Goal: Task Accomplishment & Management: Complete application form

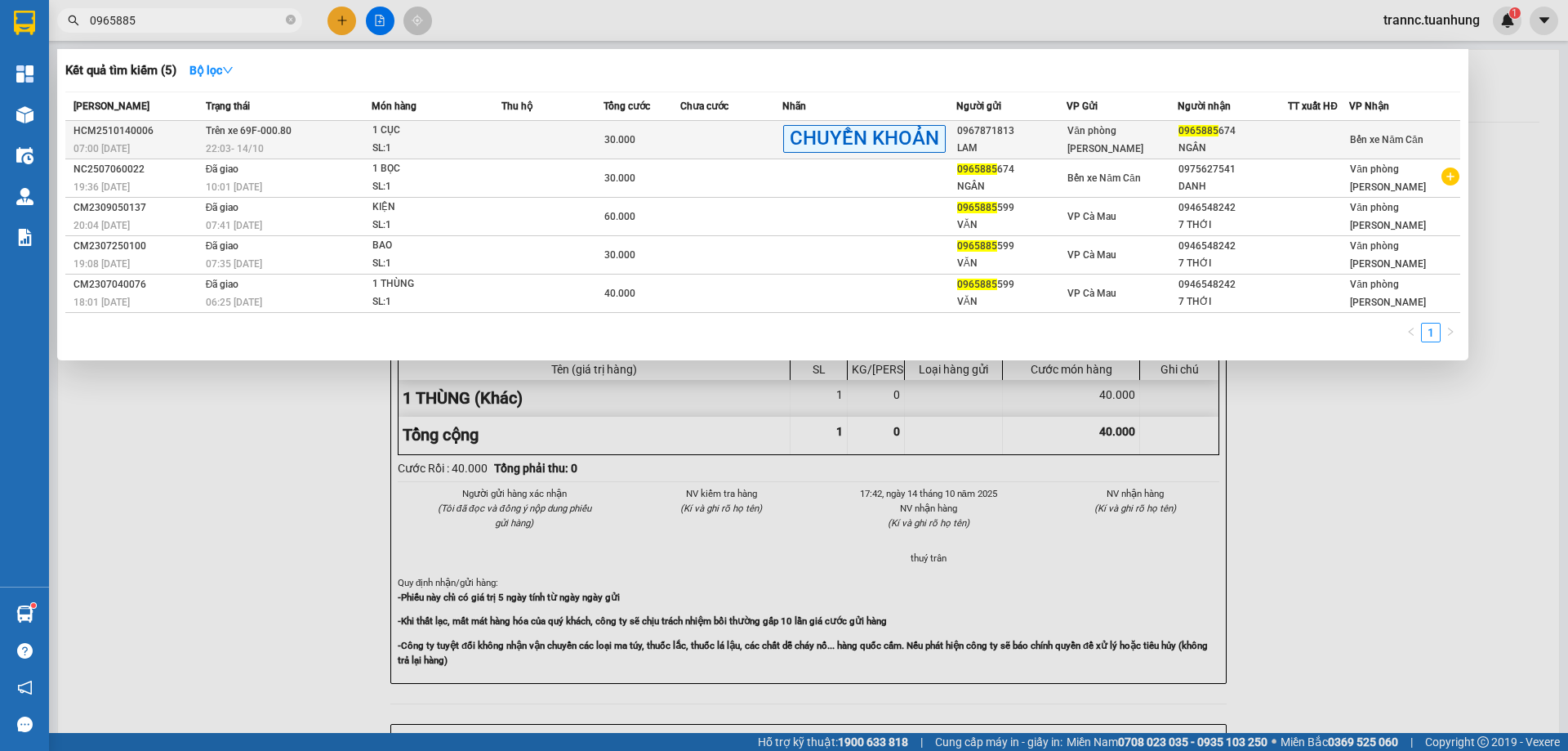
type input "0965885"
click at [995, 136] on div "0967871813" at bounding box center [1011, 131] width 109 height 17
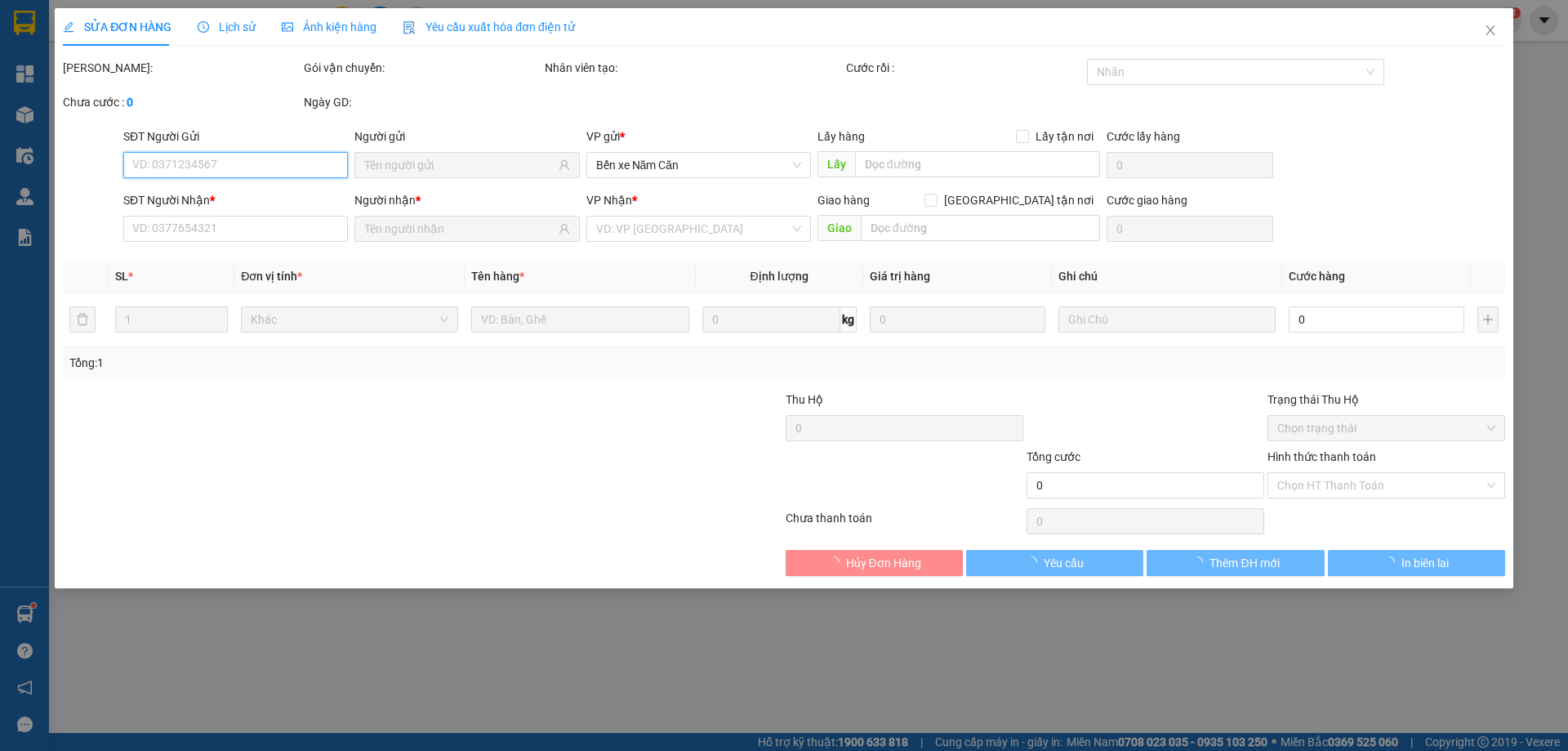
type input "0967871813"
type input "LAM"
type input "0965885674"
type input "NGÂN"
type input "30.000"
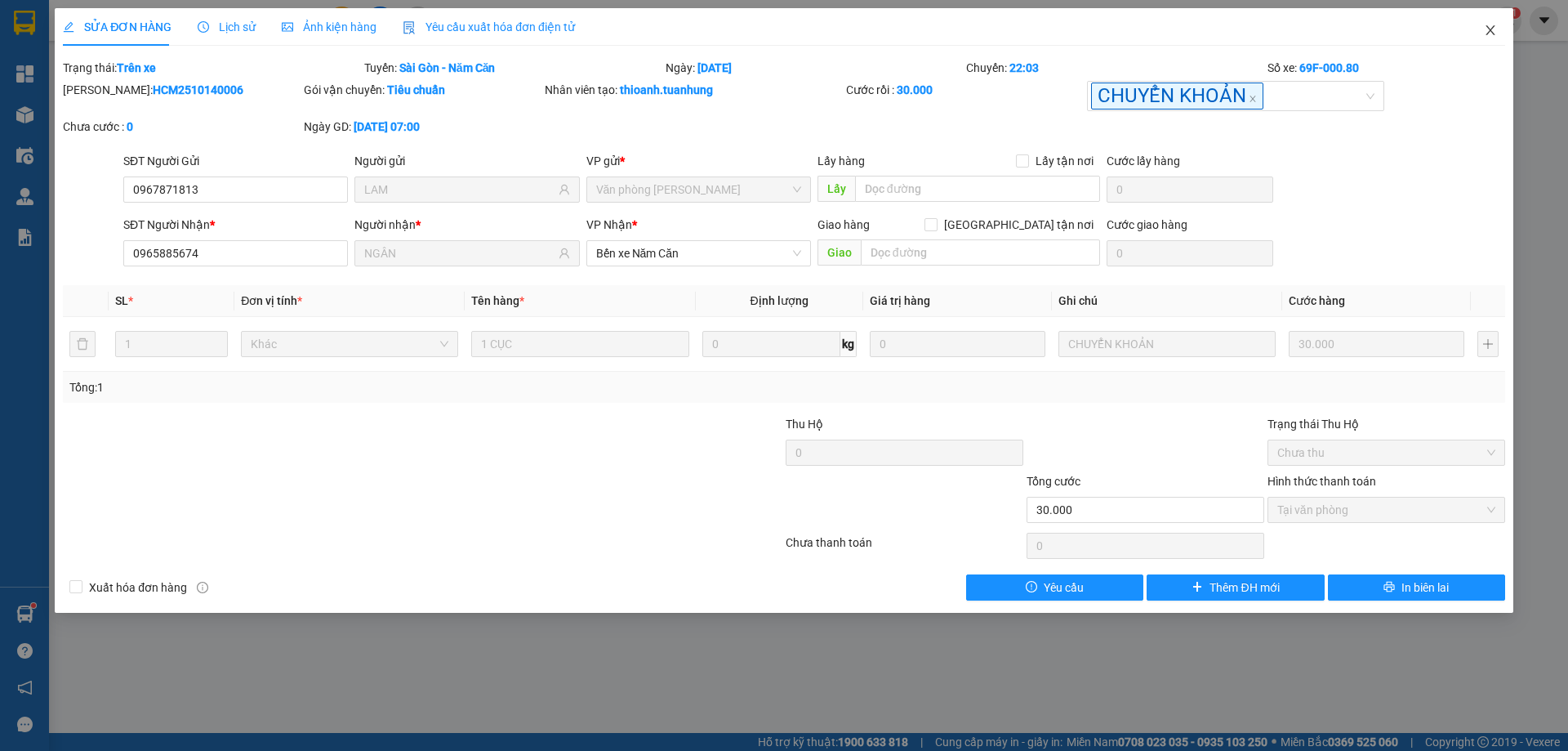
click at [1492, 31] on icon "close" at bounding box center [1490, 30] width 13 height 13
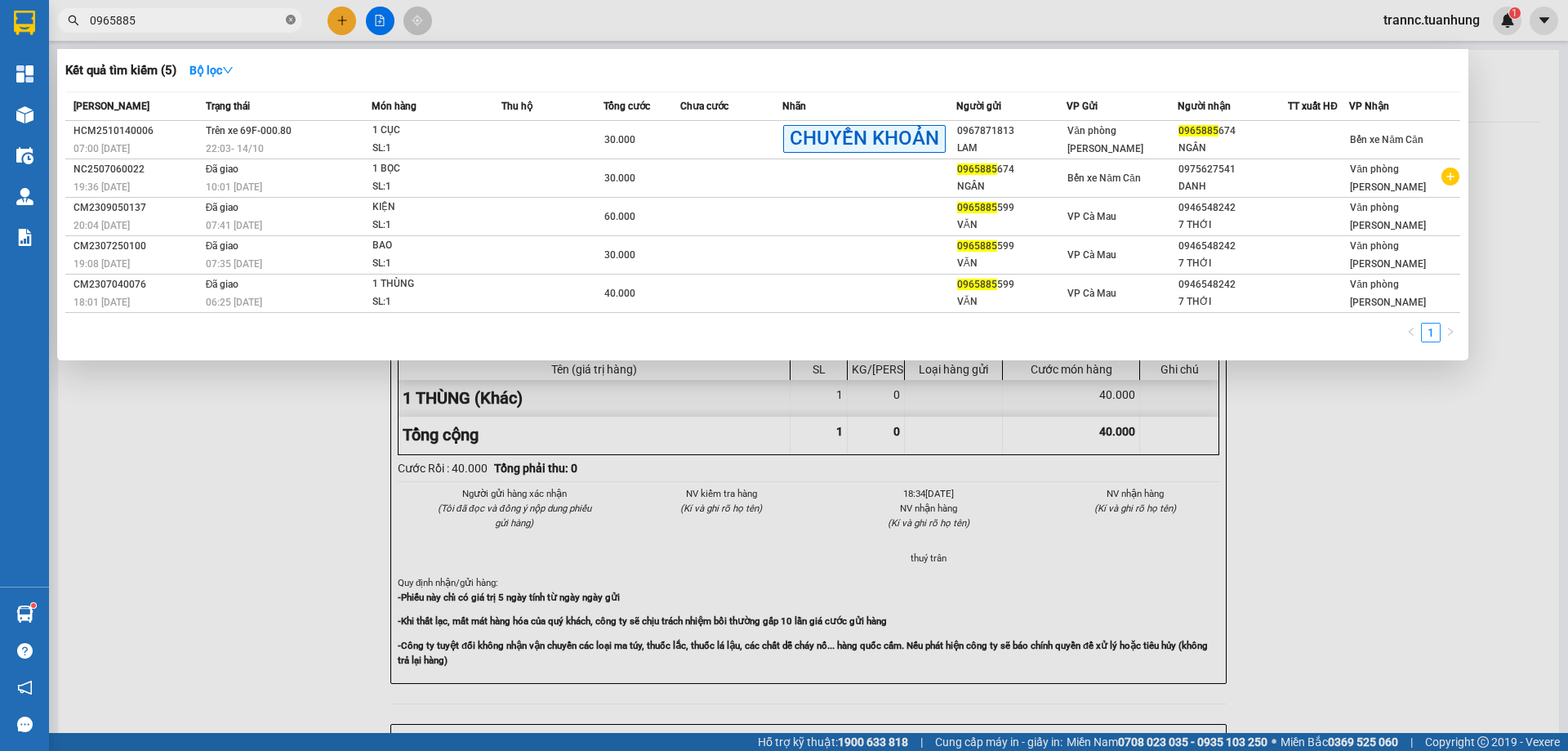
click at [289, 20] on icon "close-circle" at bounding box center [291, 20] width 10 height 10
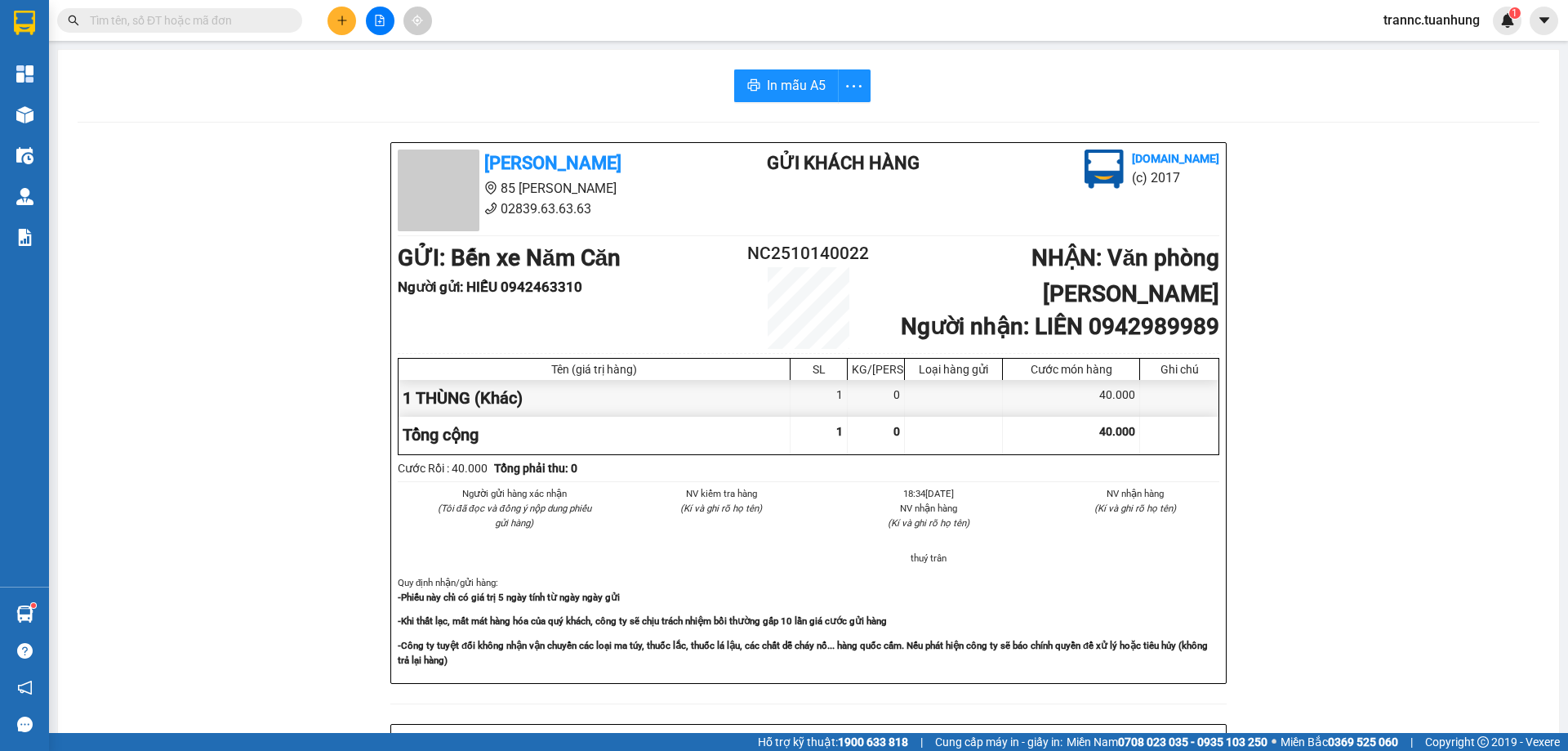
click at [269, 19] on input "text" at bounding box center [186, 21] width 193 height 18
click at [228, 27] on input "text" at bounding box center [186, 21] width 193 height 18
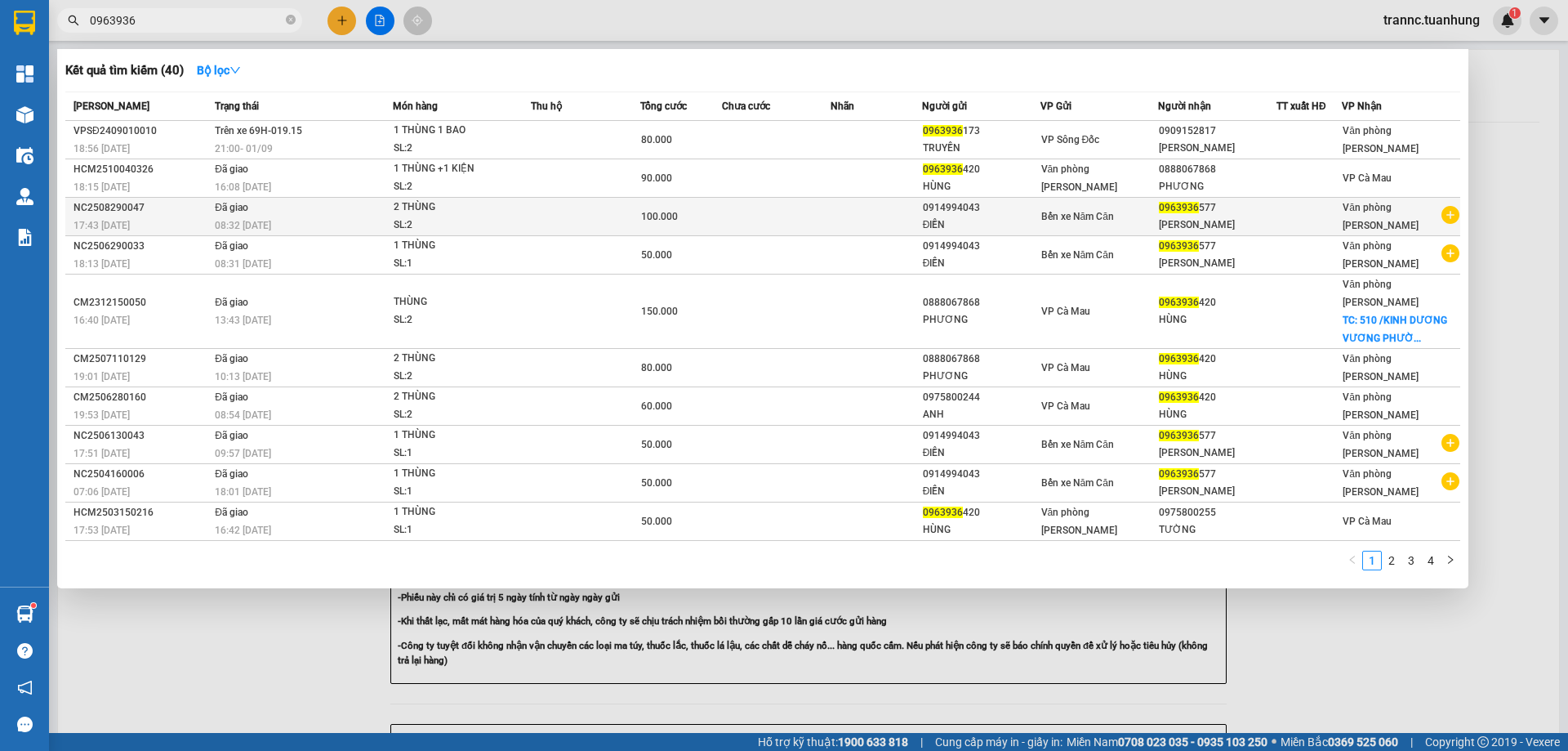
type input "0963936"
click at [1448, 212] on icon "plus-circle" at bounding box center [1450, 215] width 18 height 18
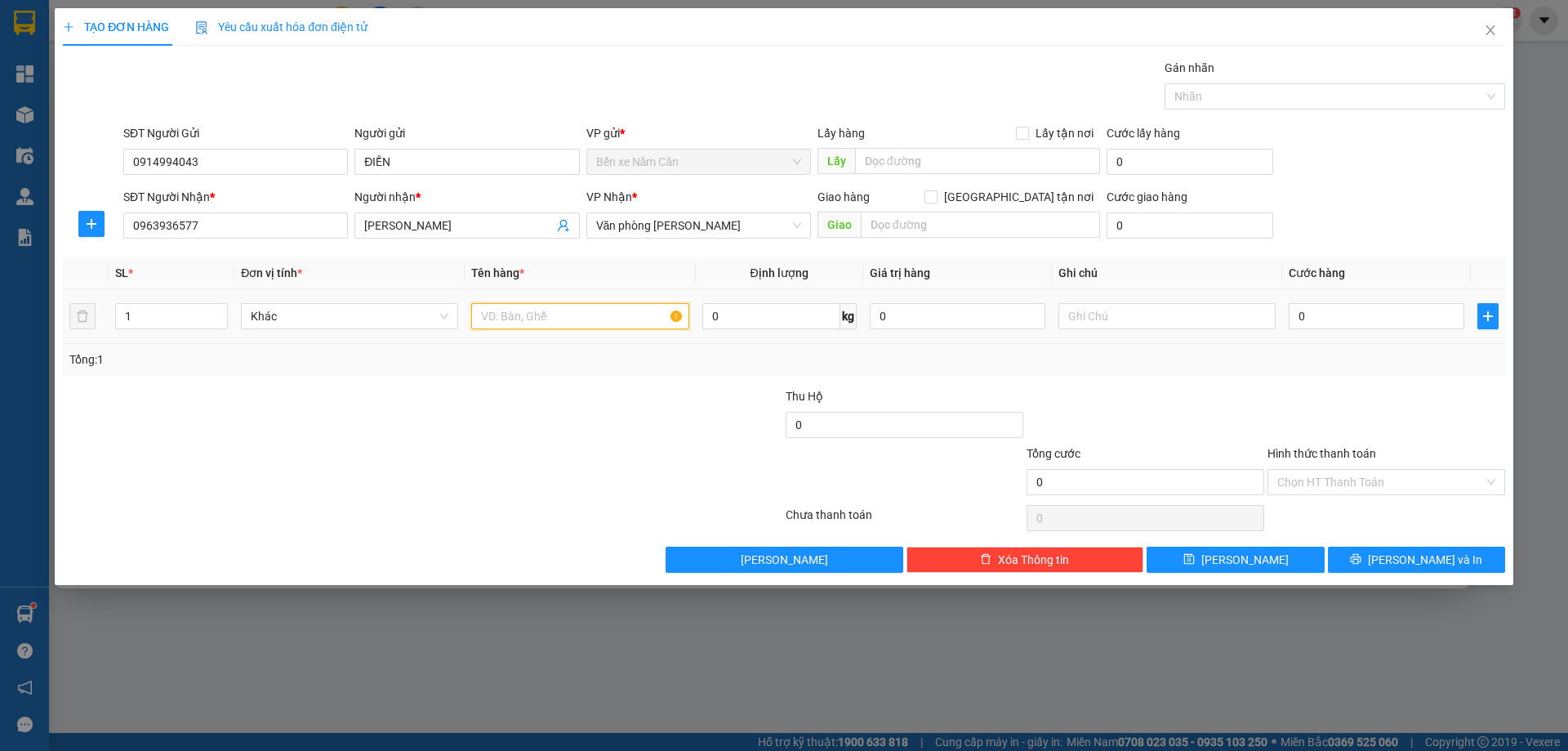
click at [539, 319] on input "text" at bounding box center [579, 316] width 217 height 27
type input "2"
click at [218, 310] on icon "up" at bounding box center [219, 313] width 6 height 6
click at [522, 321] on input "text" at bounding box center [579, 316] width 217 height 27
type input "2 THÙNG"
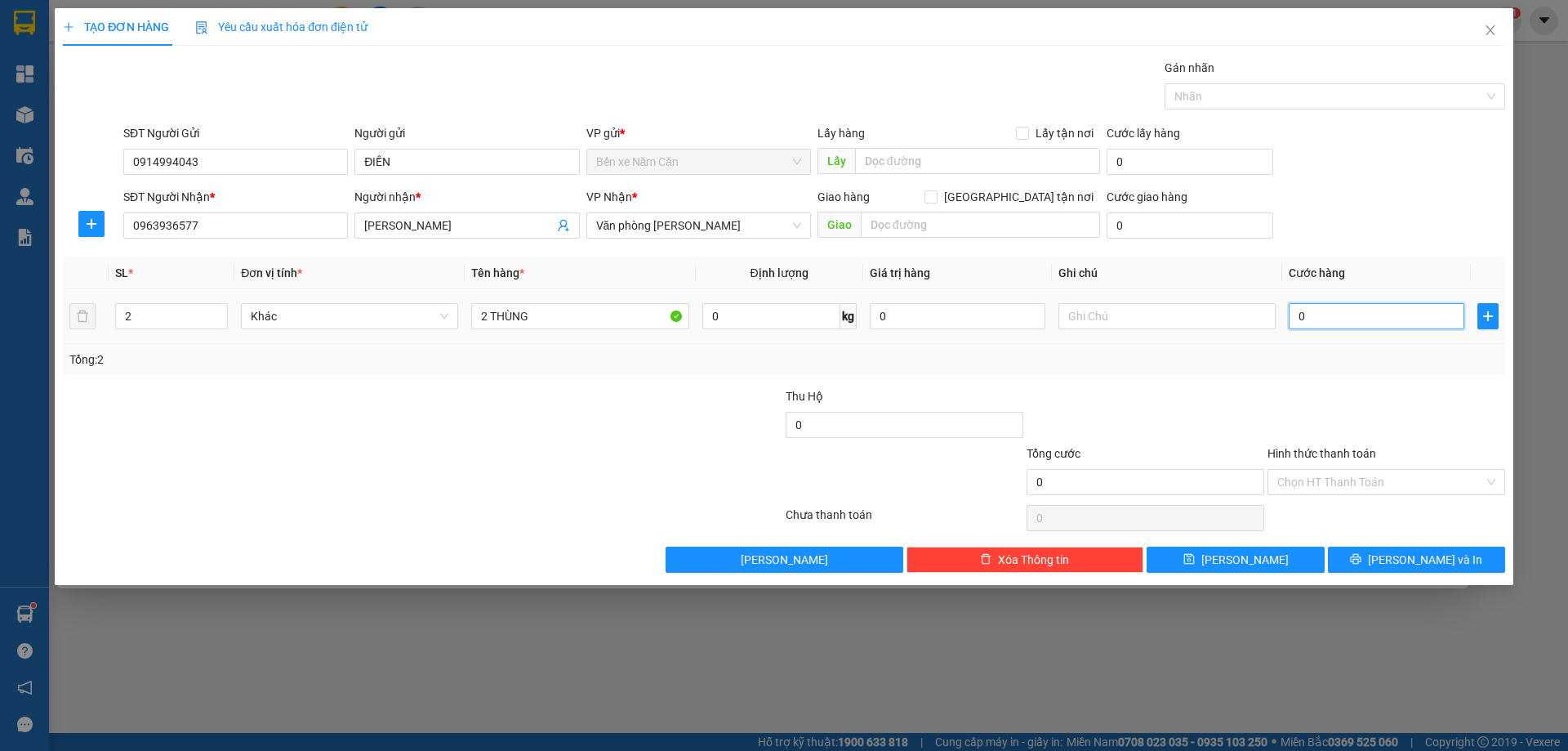
click at [1315, 315] on input "0" at bounding box center [1376, 316] width 176 height 27
type input "9"
type input "90"
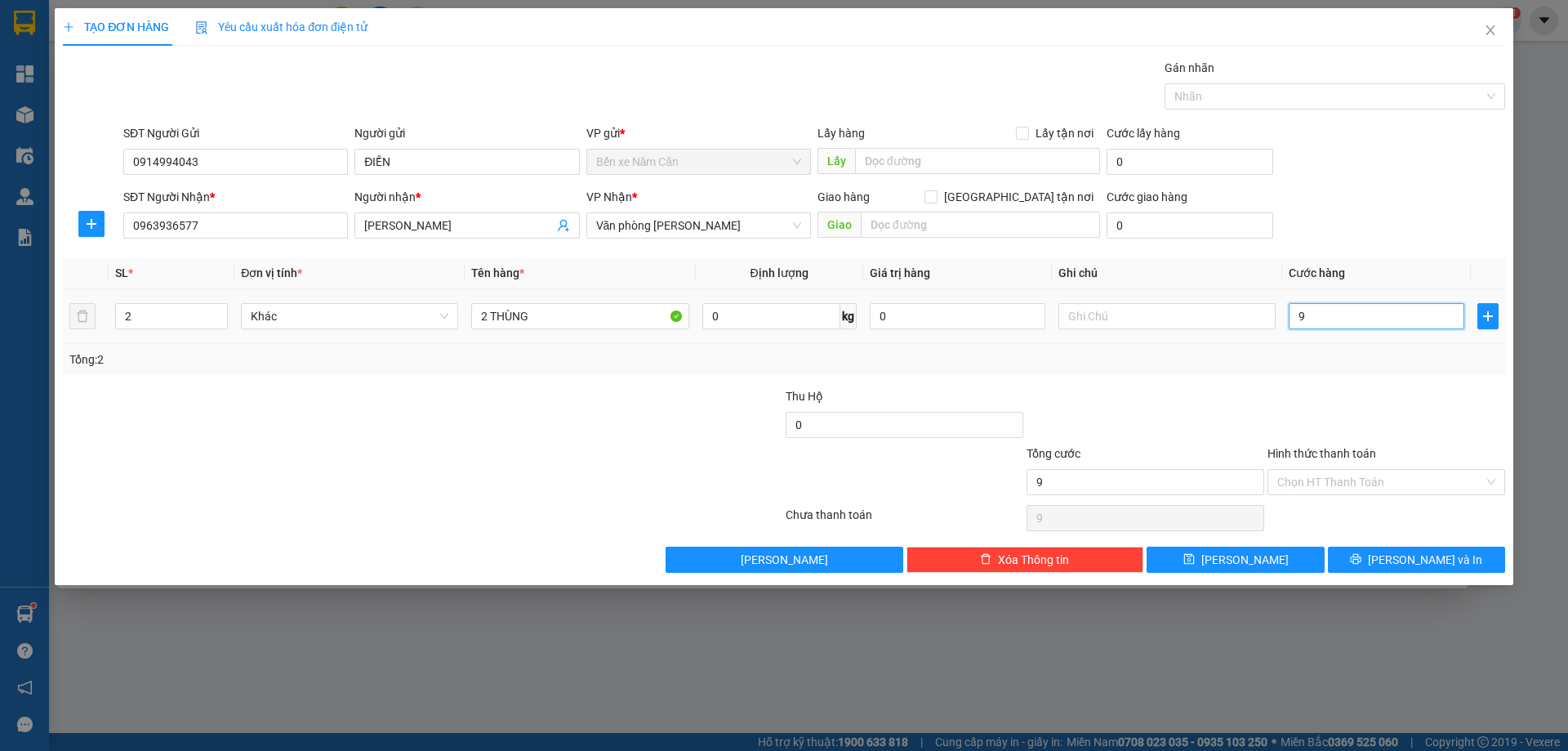
type input "90"
type input "90.000"
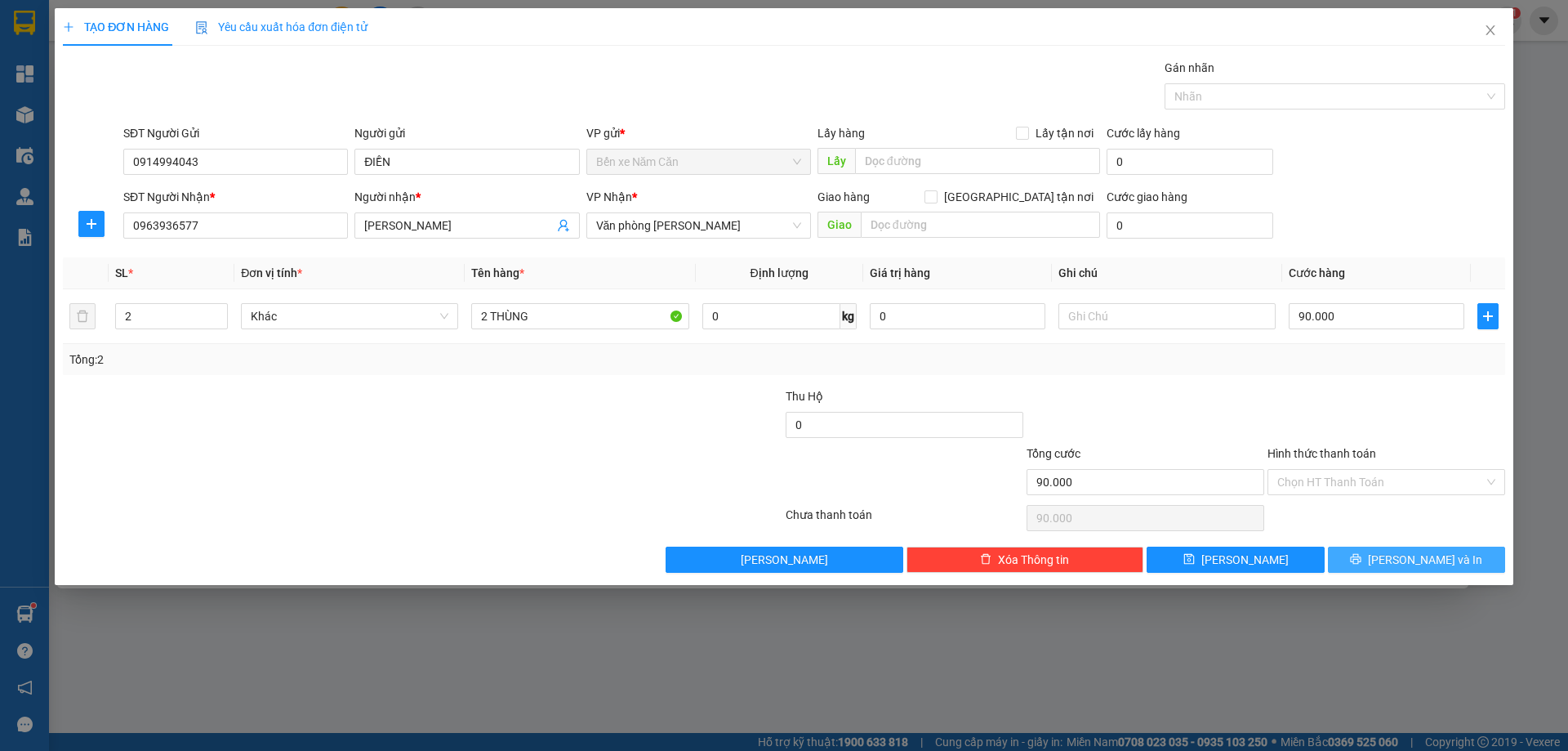
click at [1344, 554] on button "[PERSON_NAME] và In" at bounding box center [1417, 559] width 177 height 27
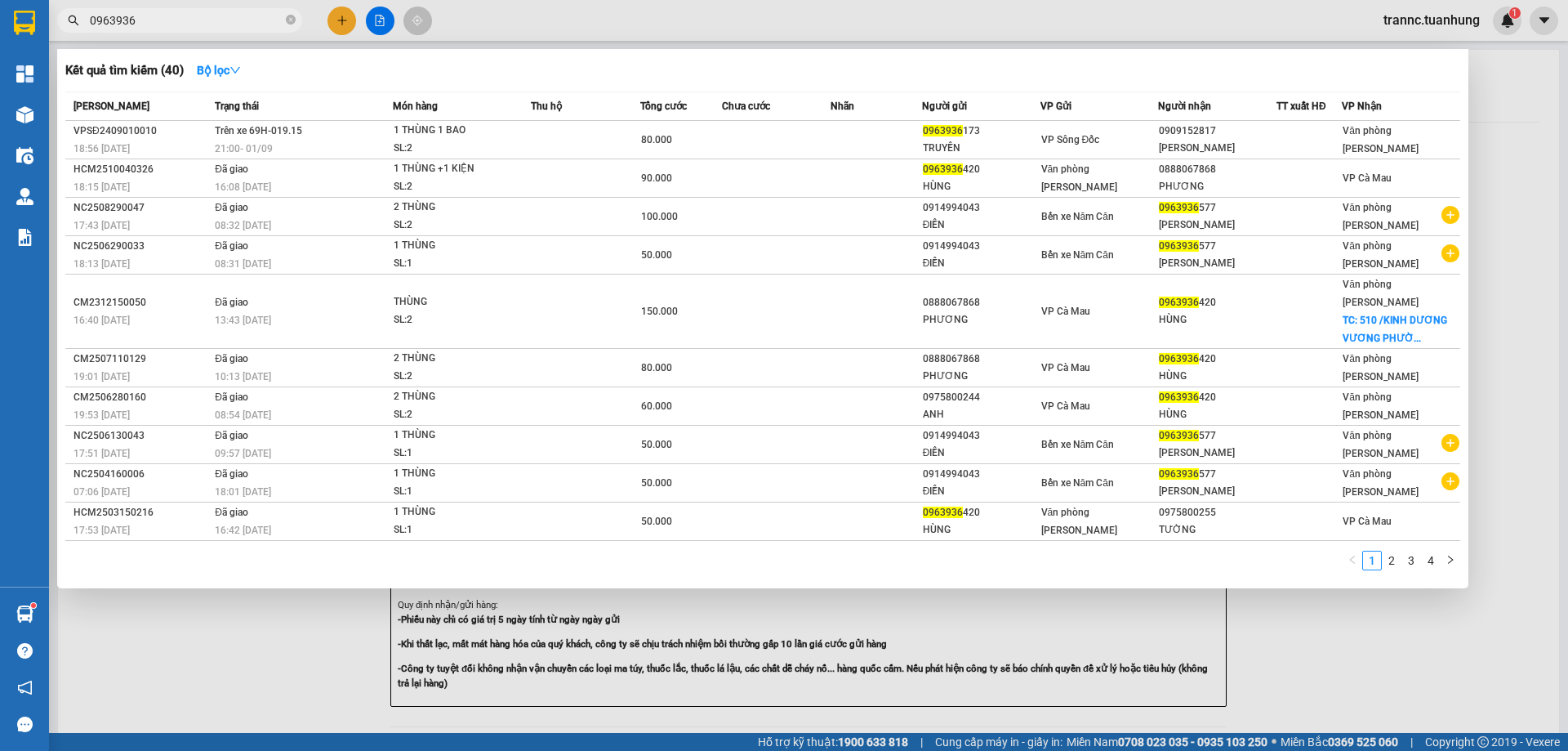
click at [1391, 666] on div at bounding box center [784, 375] width 1568 height 751
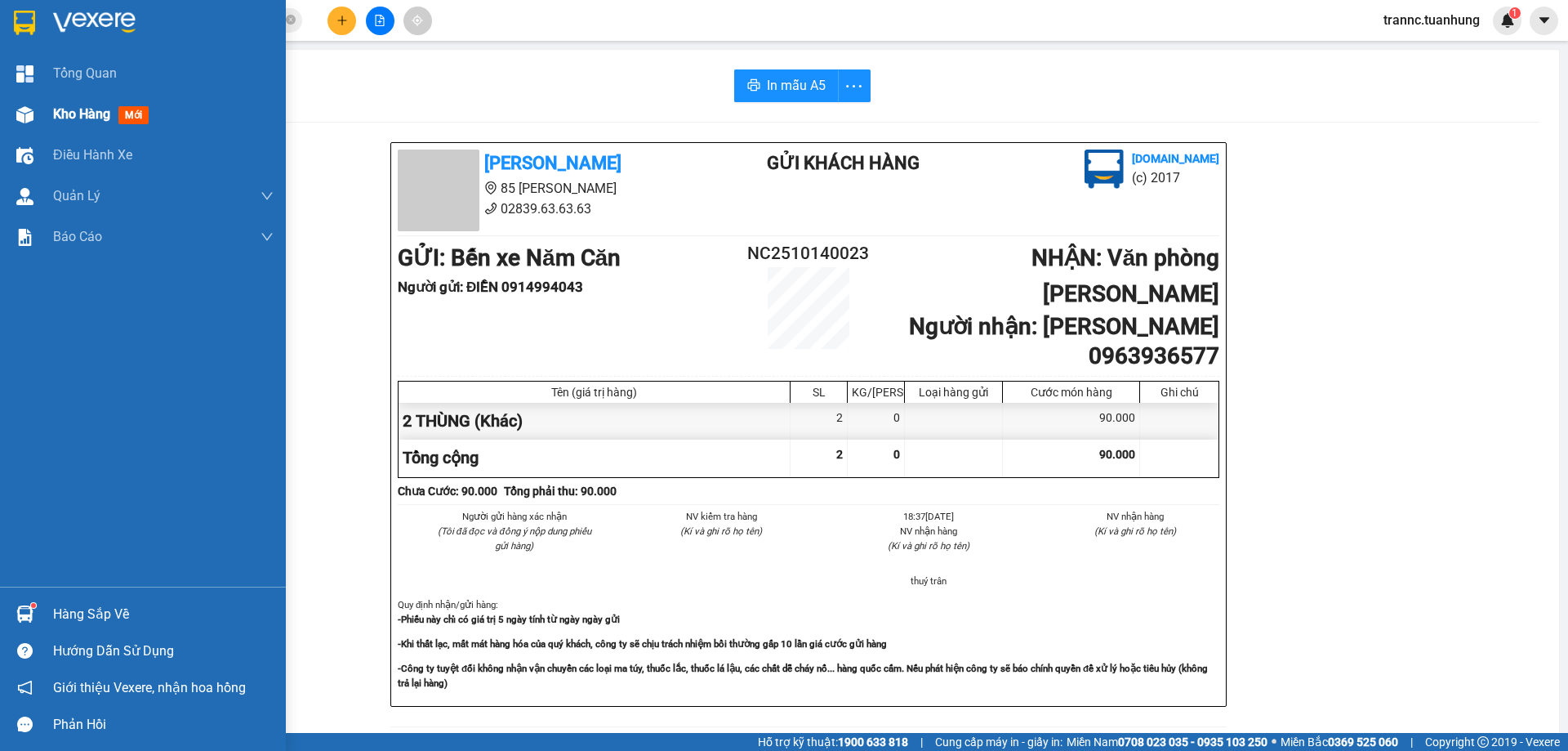
click at [71, 117] on span "Kho hàng" at bounding box center [82, 114] width 57 height 16
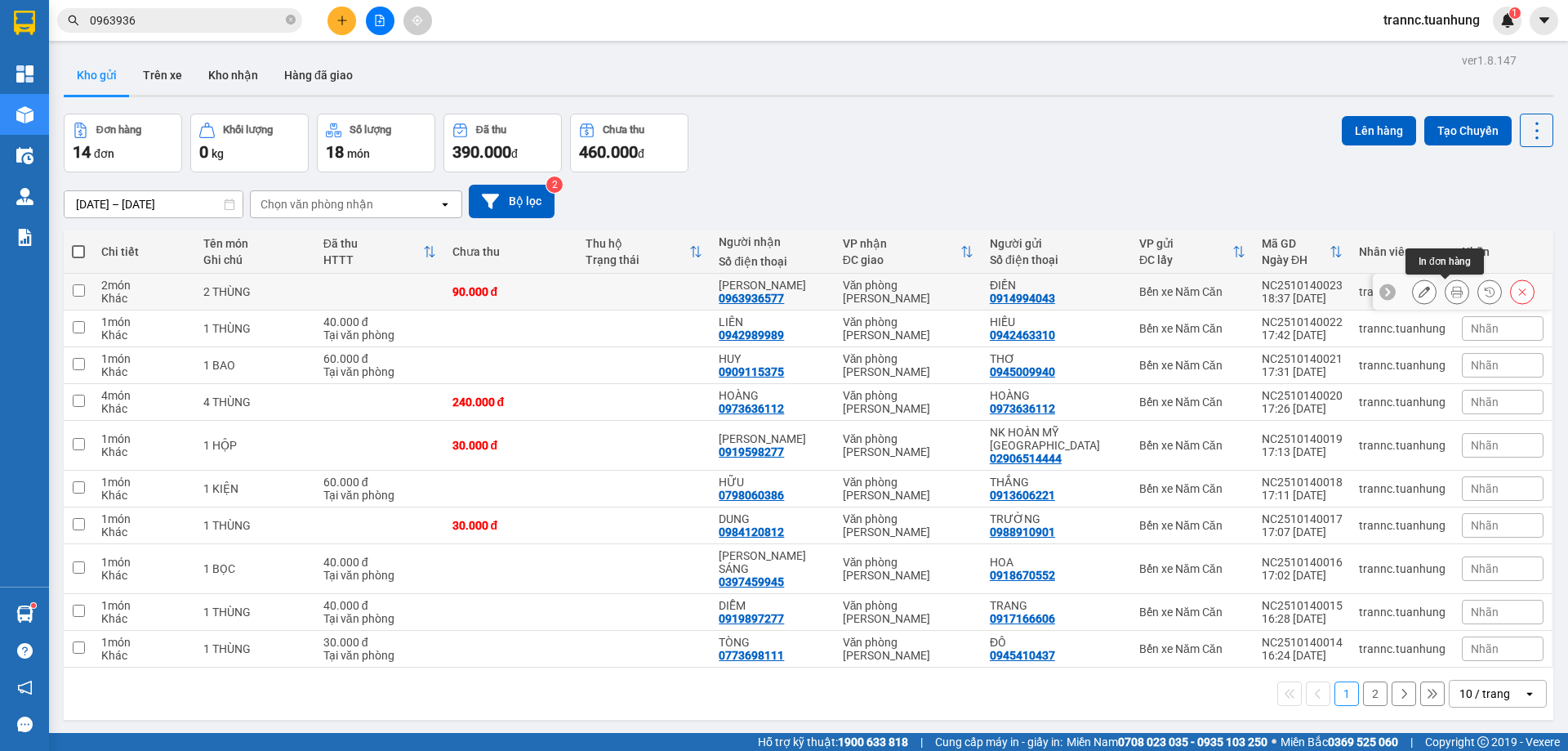
click at [1422, 287] on button at bounding box center [1423, 291] width 23 height 29
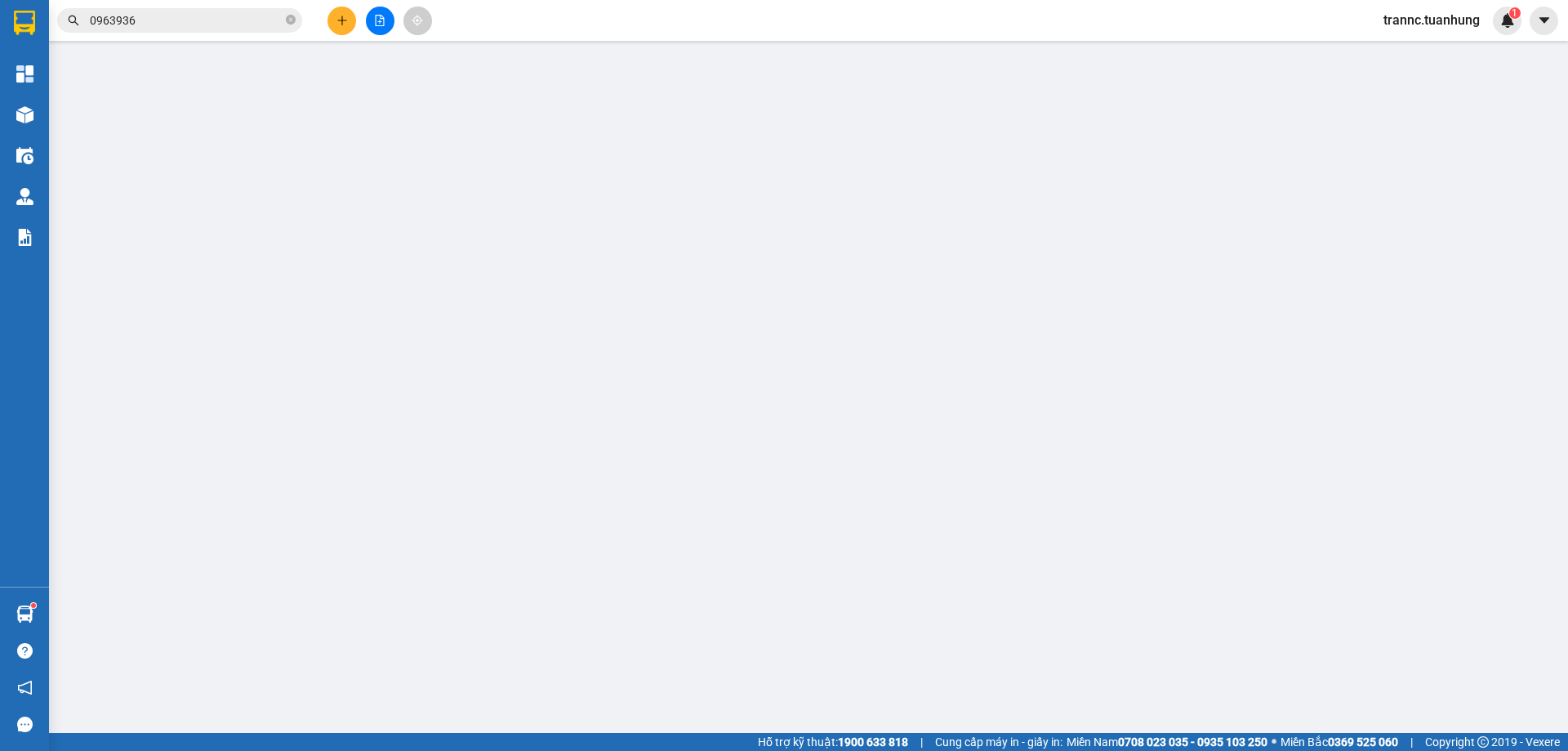
type input "0914994043"
type input "0963936577"
type input "90.000"
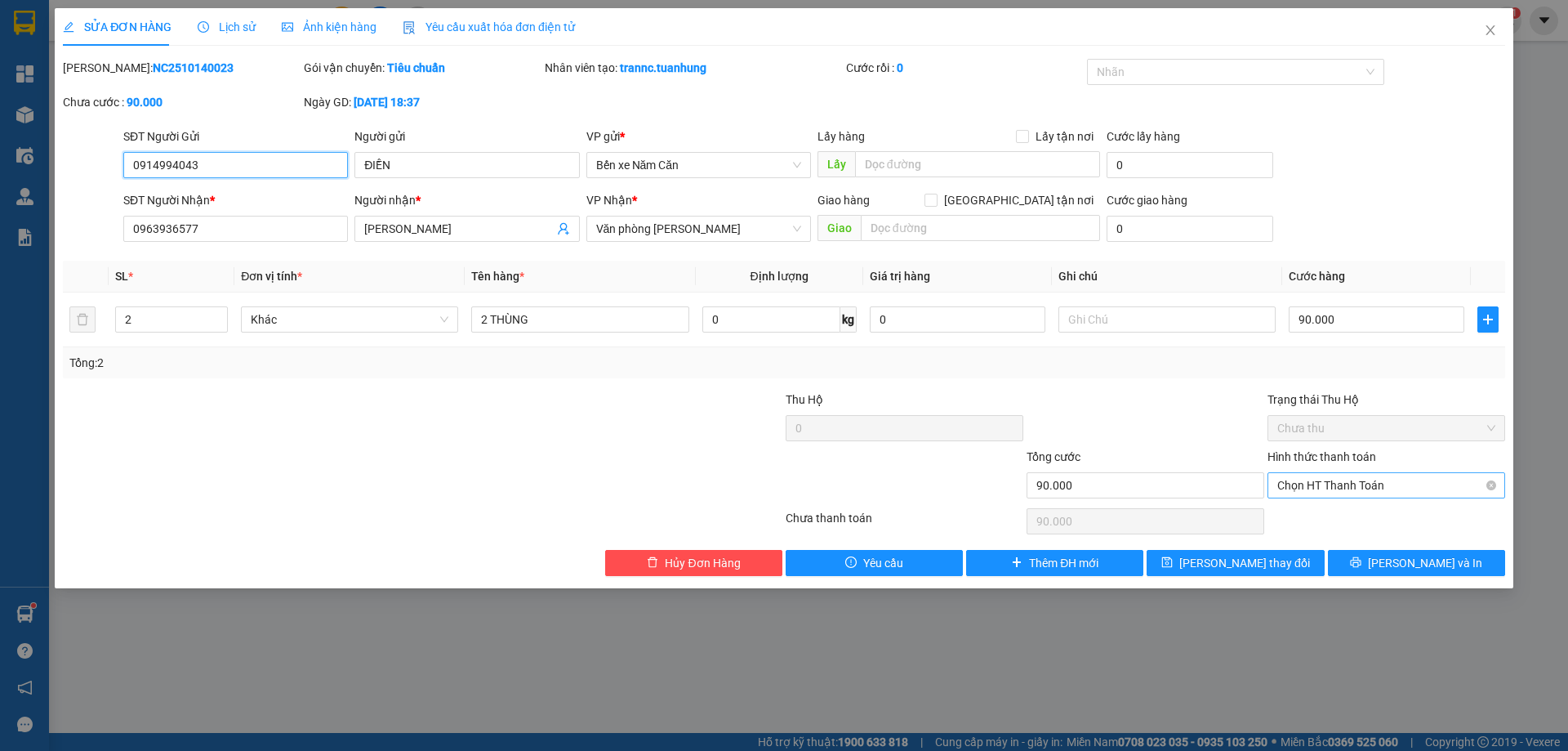
click at [1330, 486] on span "Chọn HT Thanh Toán" at bounding box center [1387, 485] width 218 height 25
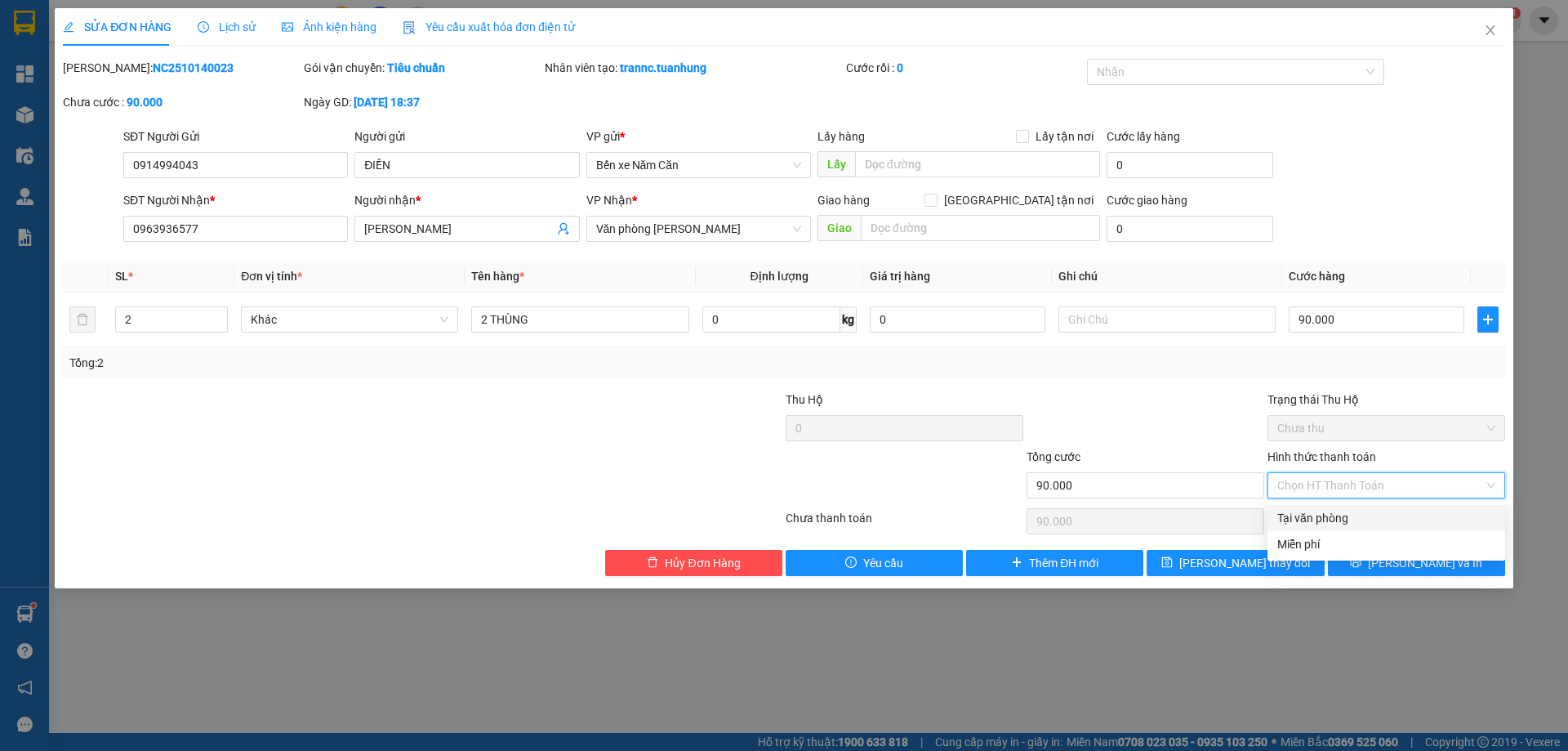
click at [1318, 521] on div "Tại văn phòng" at bounding box center [1387, 518] width 218 height 18
type input "0"
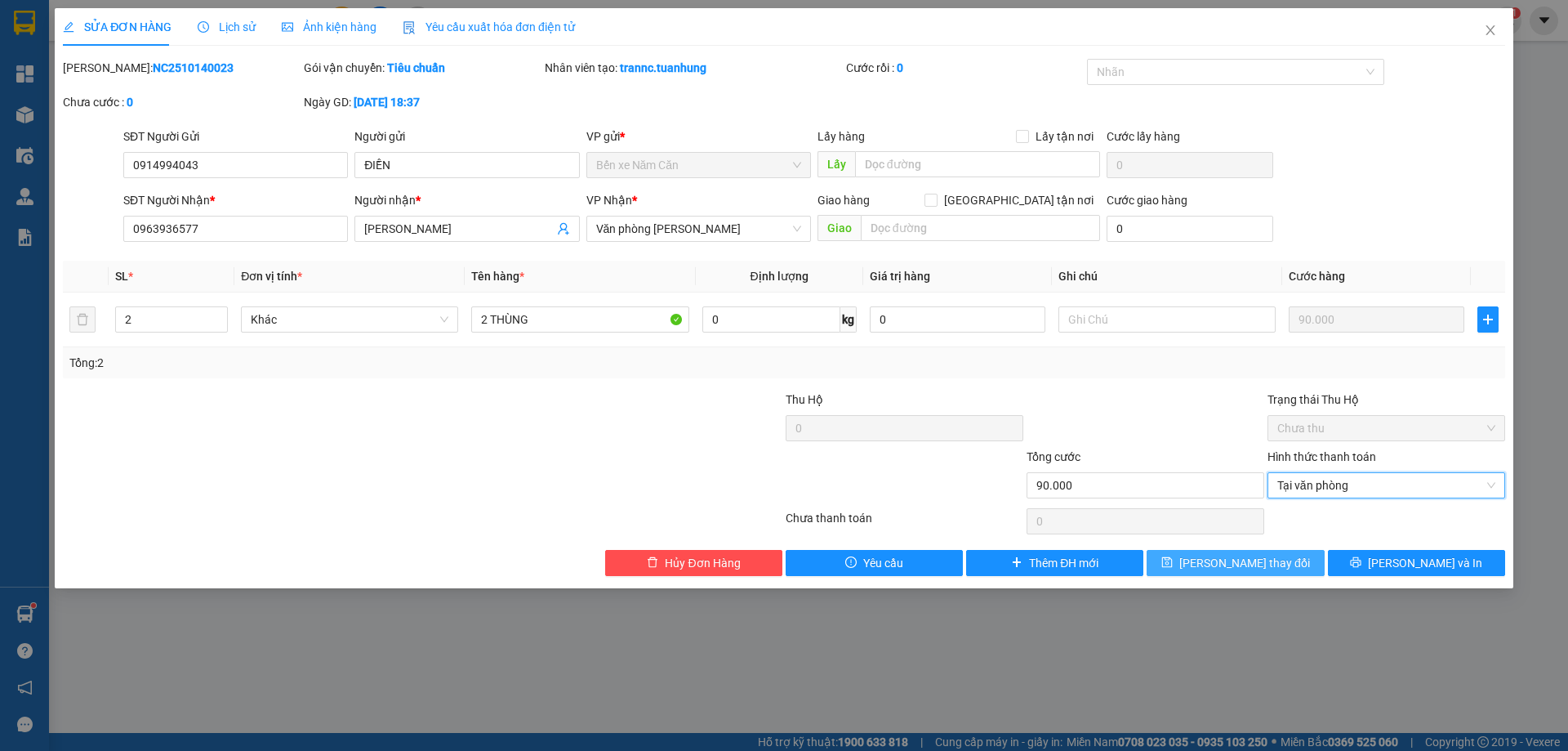
click at [1284, 569] on button "[PERSON_NAME] thay đổi" at bounding box center [1236, 563] width 177 height 27
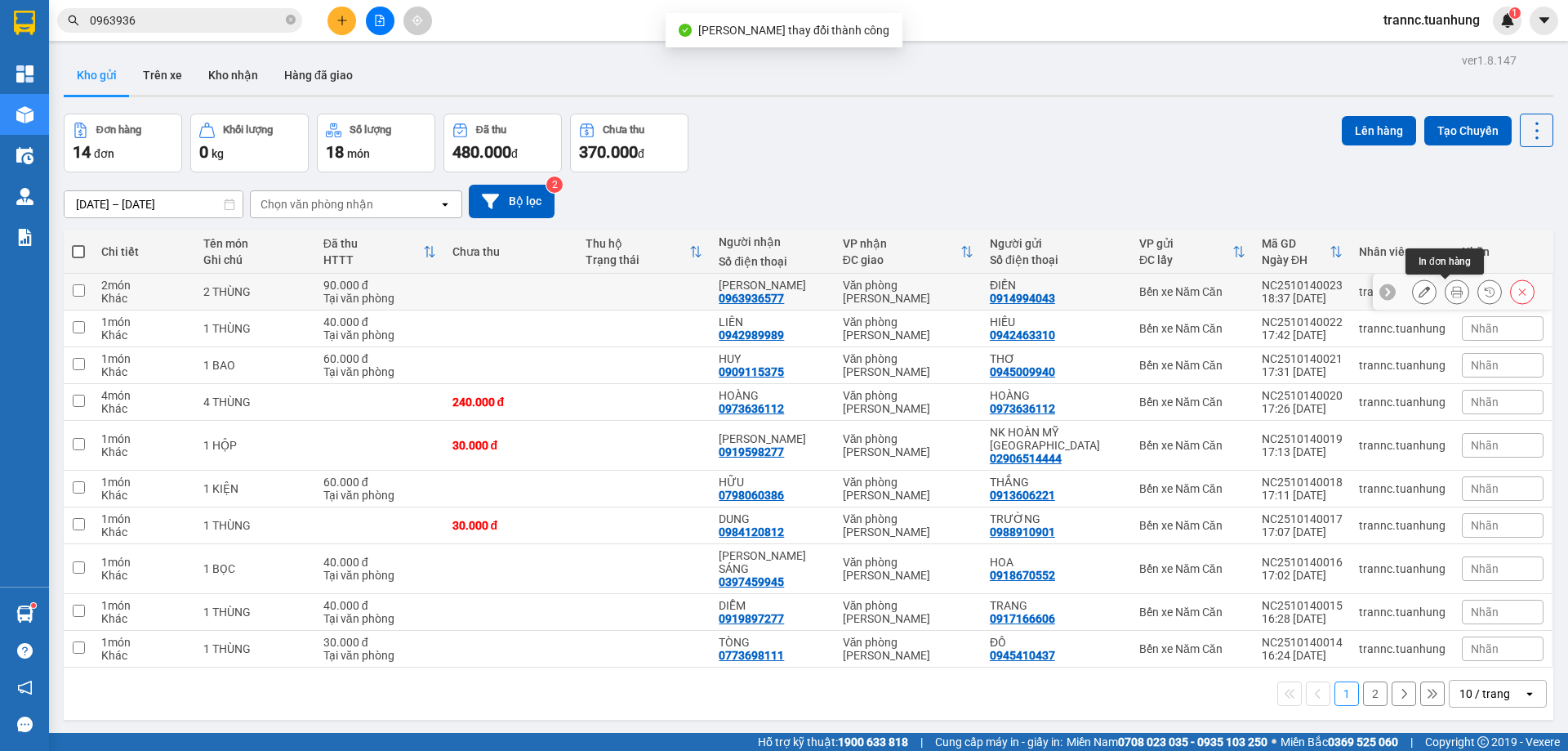
click at [1451, 294] on icon at bounding box center [1457, 292] width 12 height 12
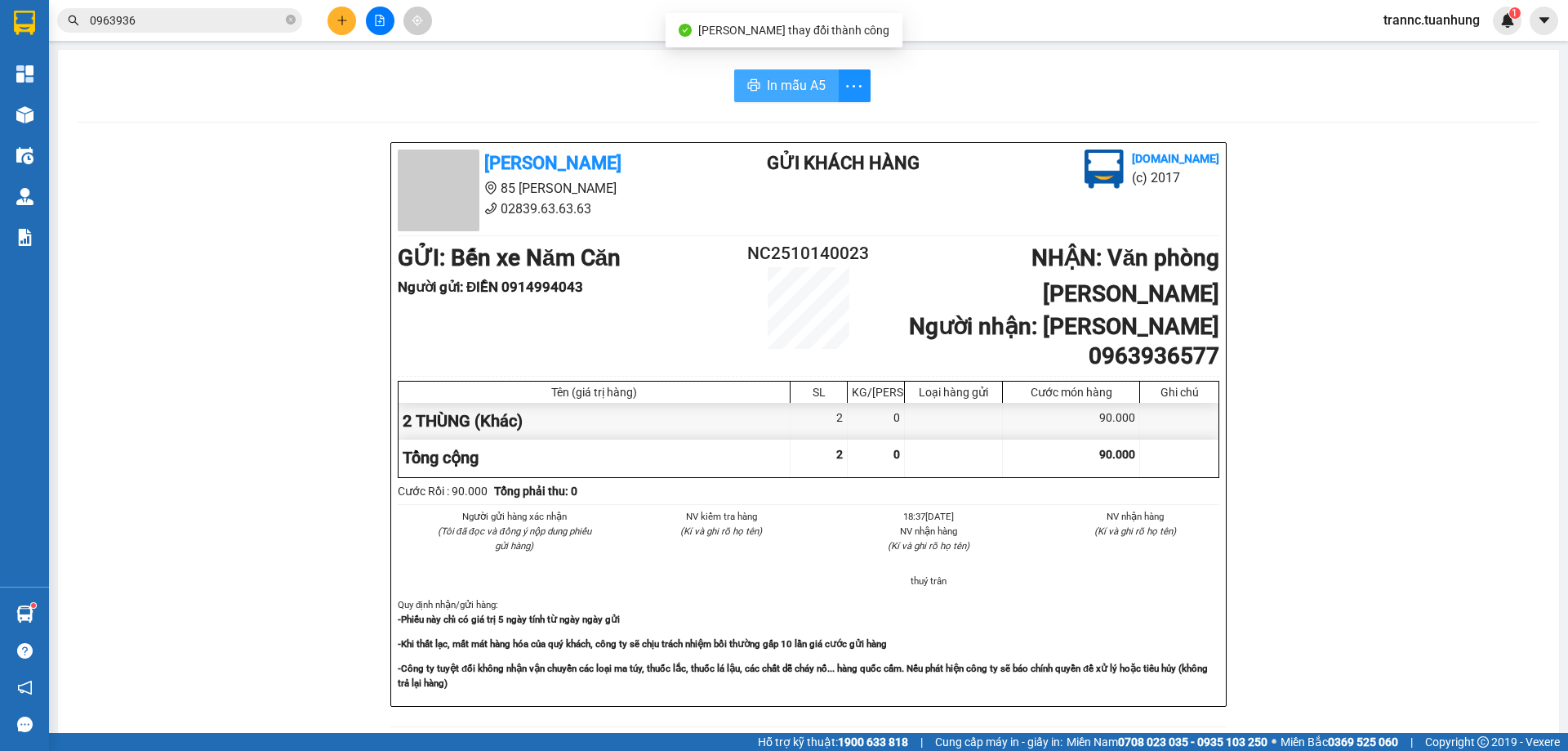
click at [788, 75] on button "In mẫu A5" at bounding box center [786, 86] width 104 height 32
click at [777, 76] on span "In mẫu A5" at bounding box center [797, 85] width 59 height 21
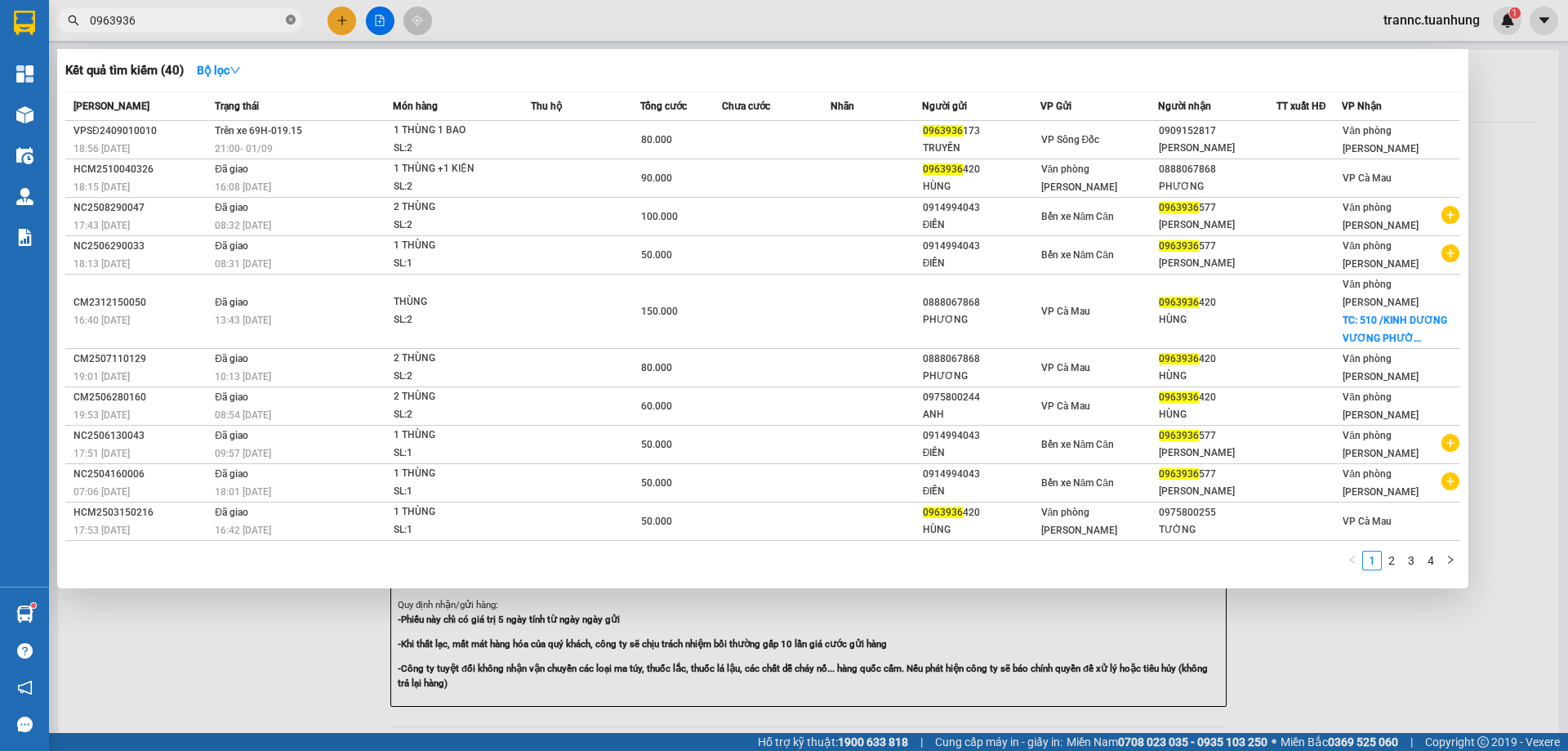
click at [291, 20] on icon "close-circle" at bounding box center [291, 20] width 10 height 10
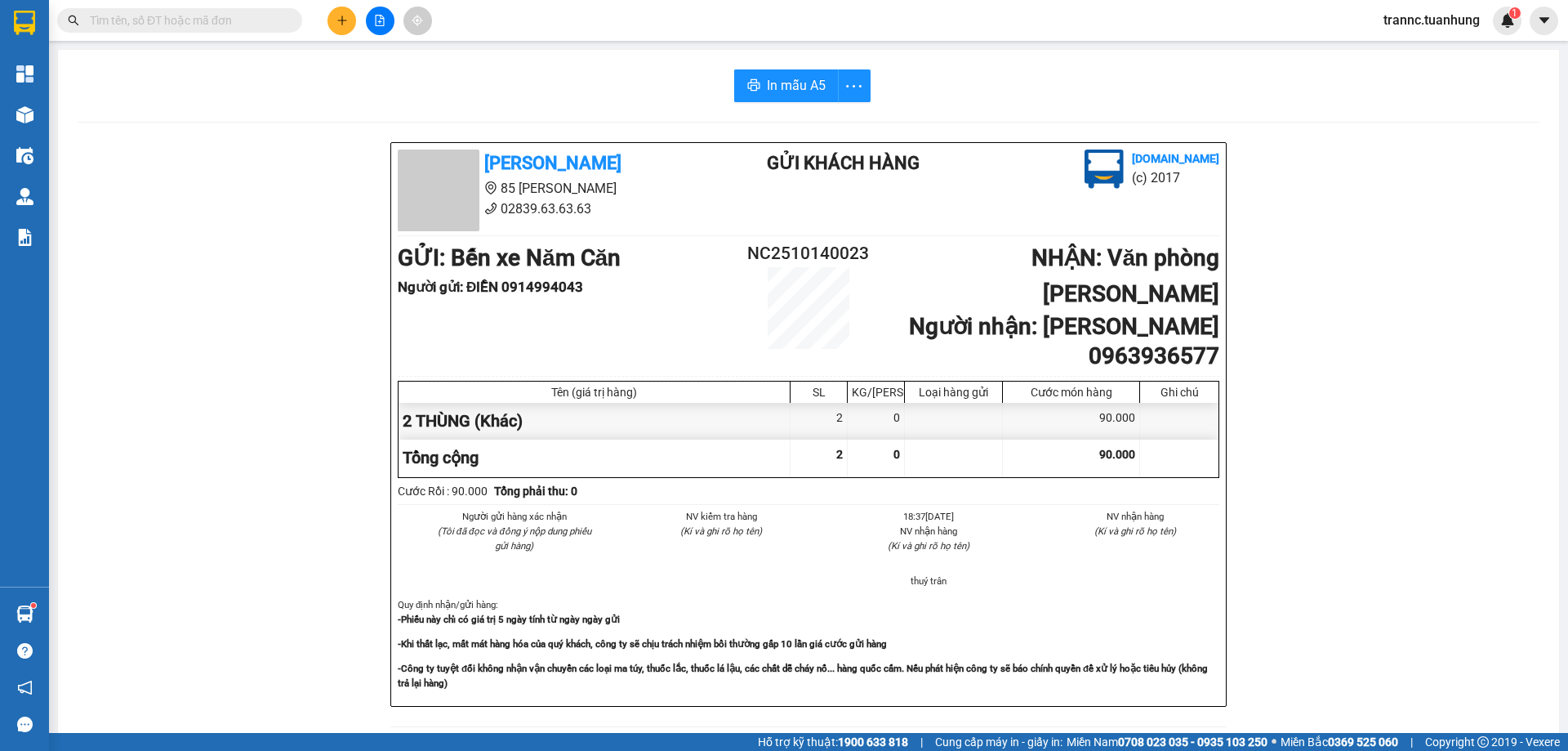
click at [237, 21] on input "text" at bounding box center [186, 21] width 193 height 18
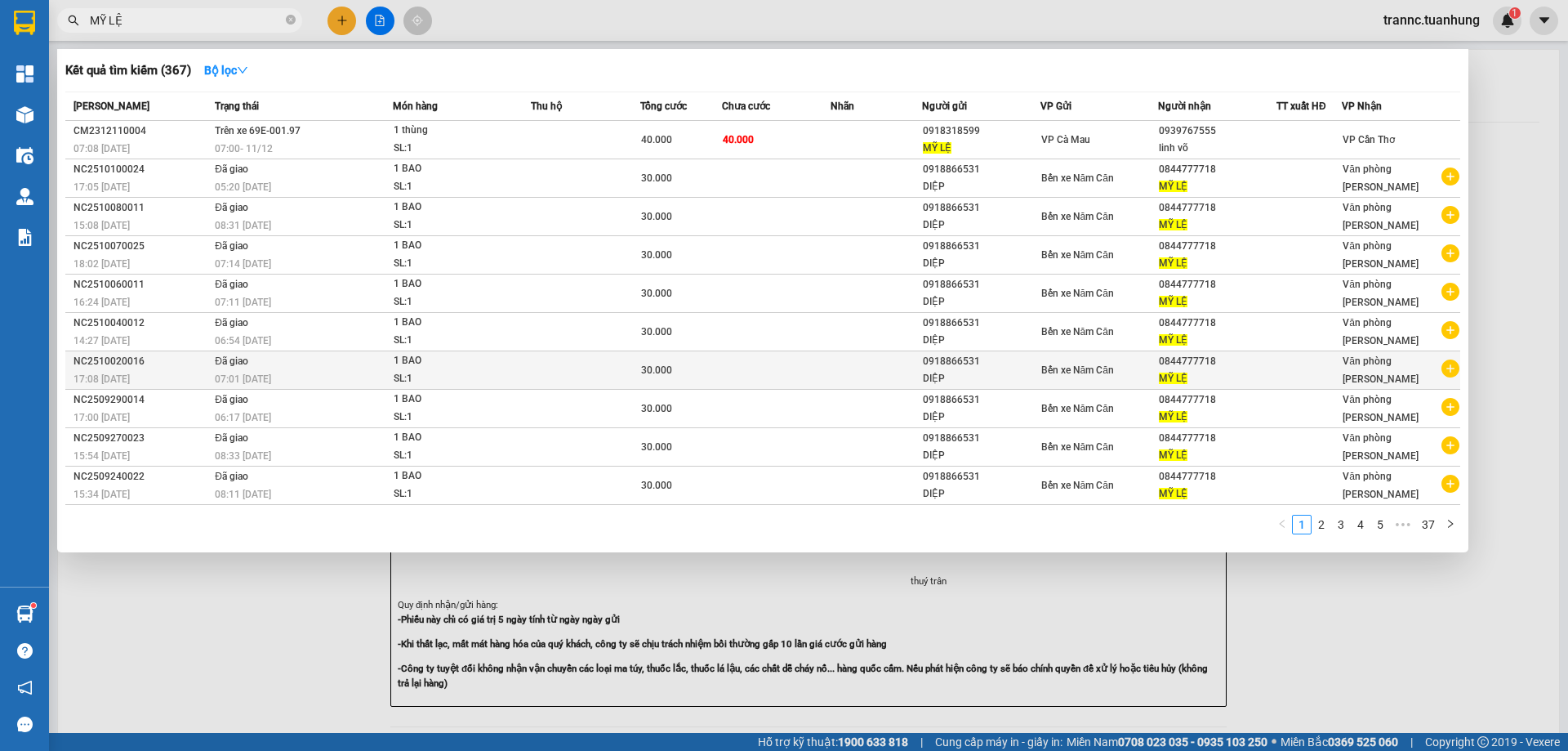
type input "MỸ LỆ"
click at [1444, 368] on icon "plus-circle" at bounding box center [1450, 368] width 18 height 18
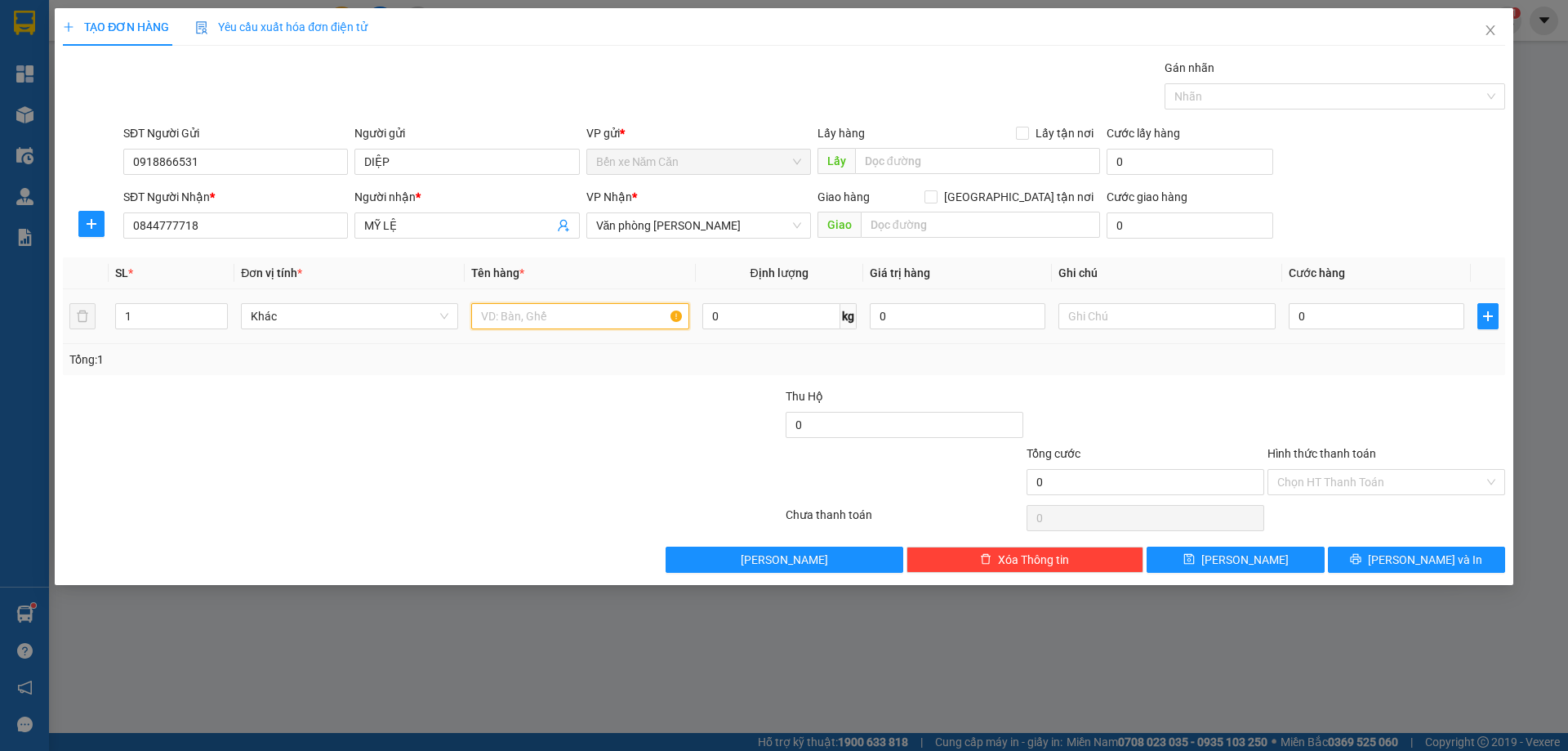
click at [635, 320] on input "text" at bounding box center [579, 316] width 217 height 27
type input "1 BAO"
click at [1390, 319] on input "0" at bounding box center [1376, 316] width 176 height 27
type input "3"
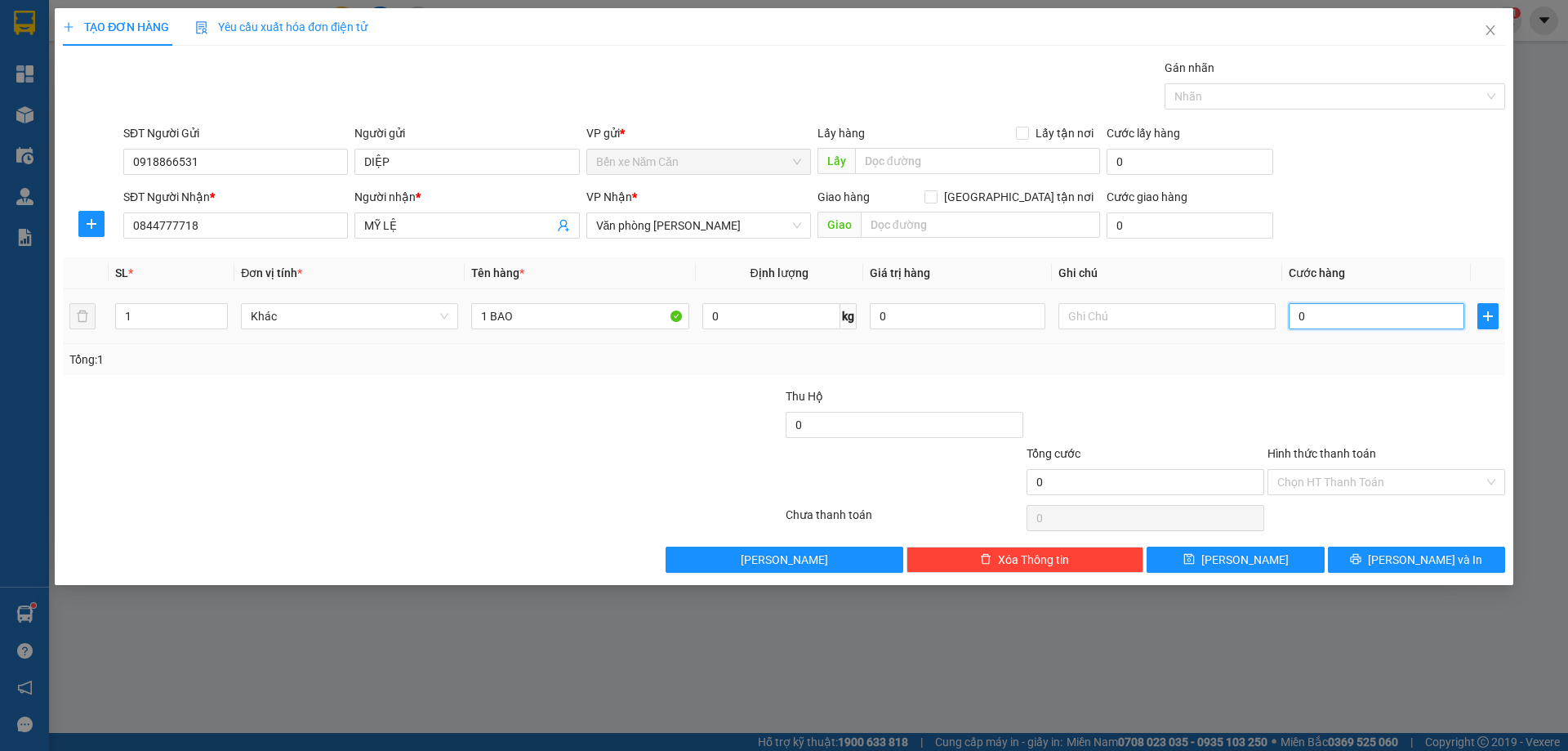
type input "3"
type input "30"
type input "30.000"
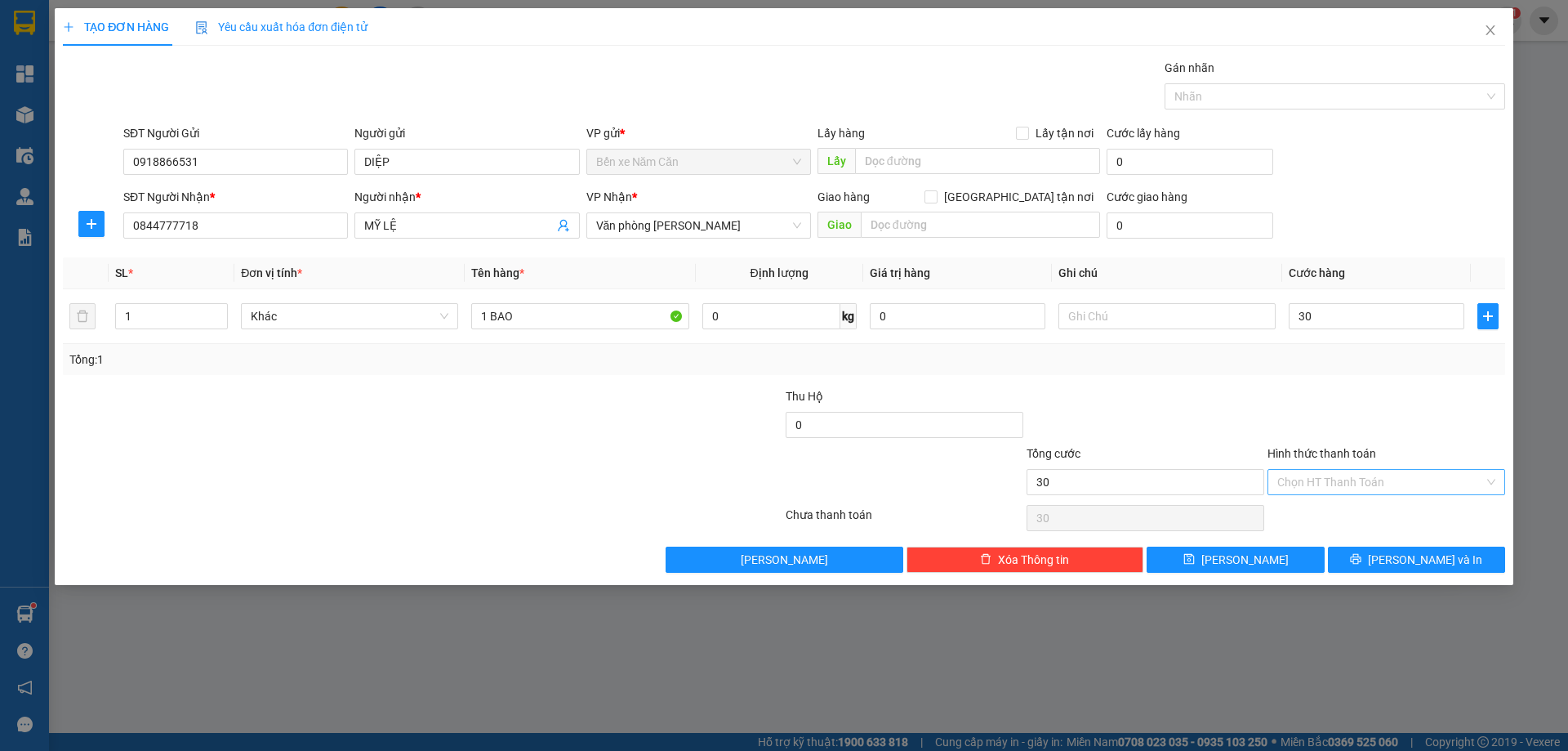
type input "30.000"
click at [1314, 484] on input "Hình thức thanh toán" at bounding box center [1381, 481] width 207 height 25
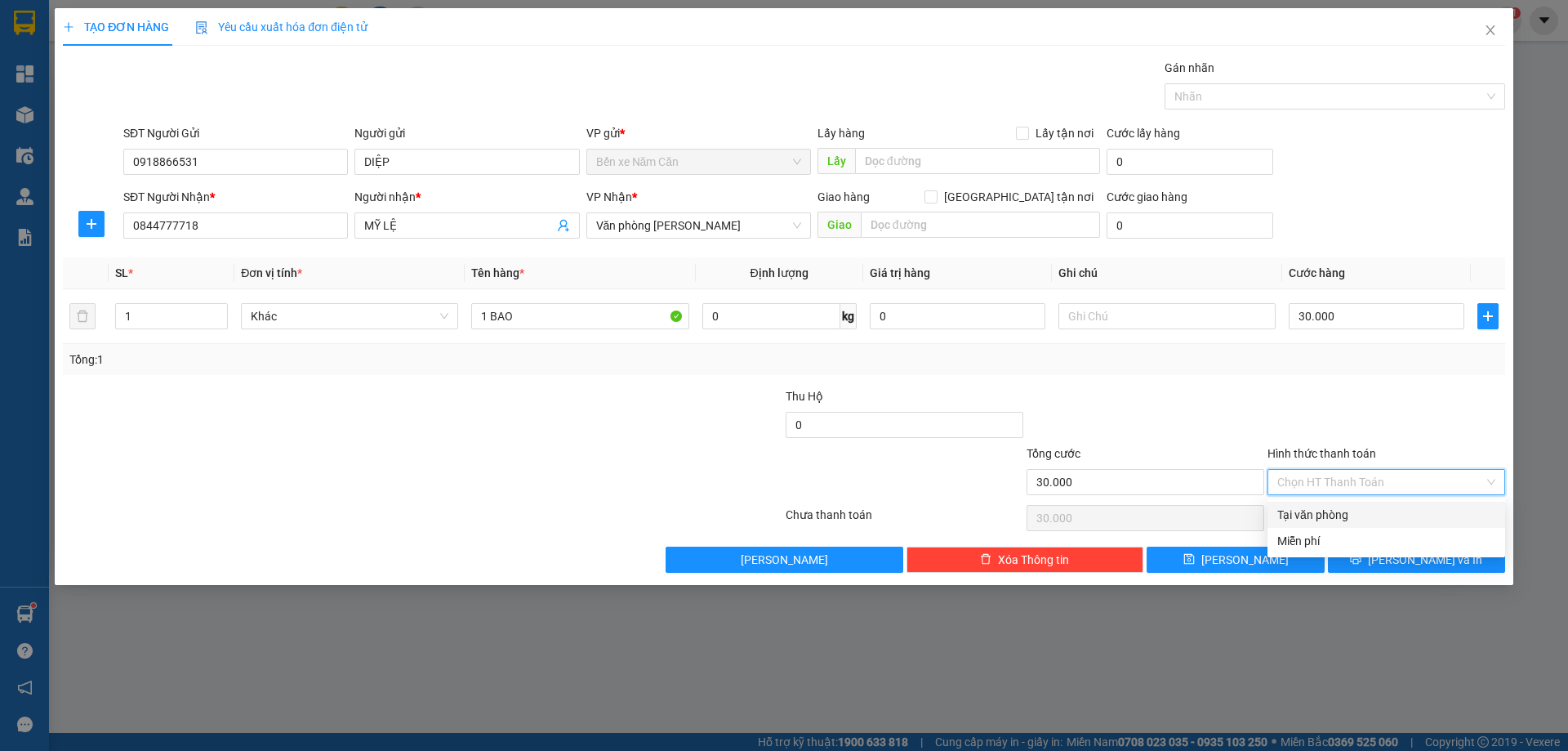
click at [1321, 515] on div "Tại văn phòng" at bounding box center [1387, 515] width 218 height 18
type input "0"
click at [1367, 552] on button "[PERSON_NAME] và In" at bounding box center [1417, 559] width 177 height 27
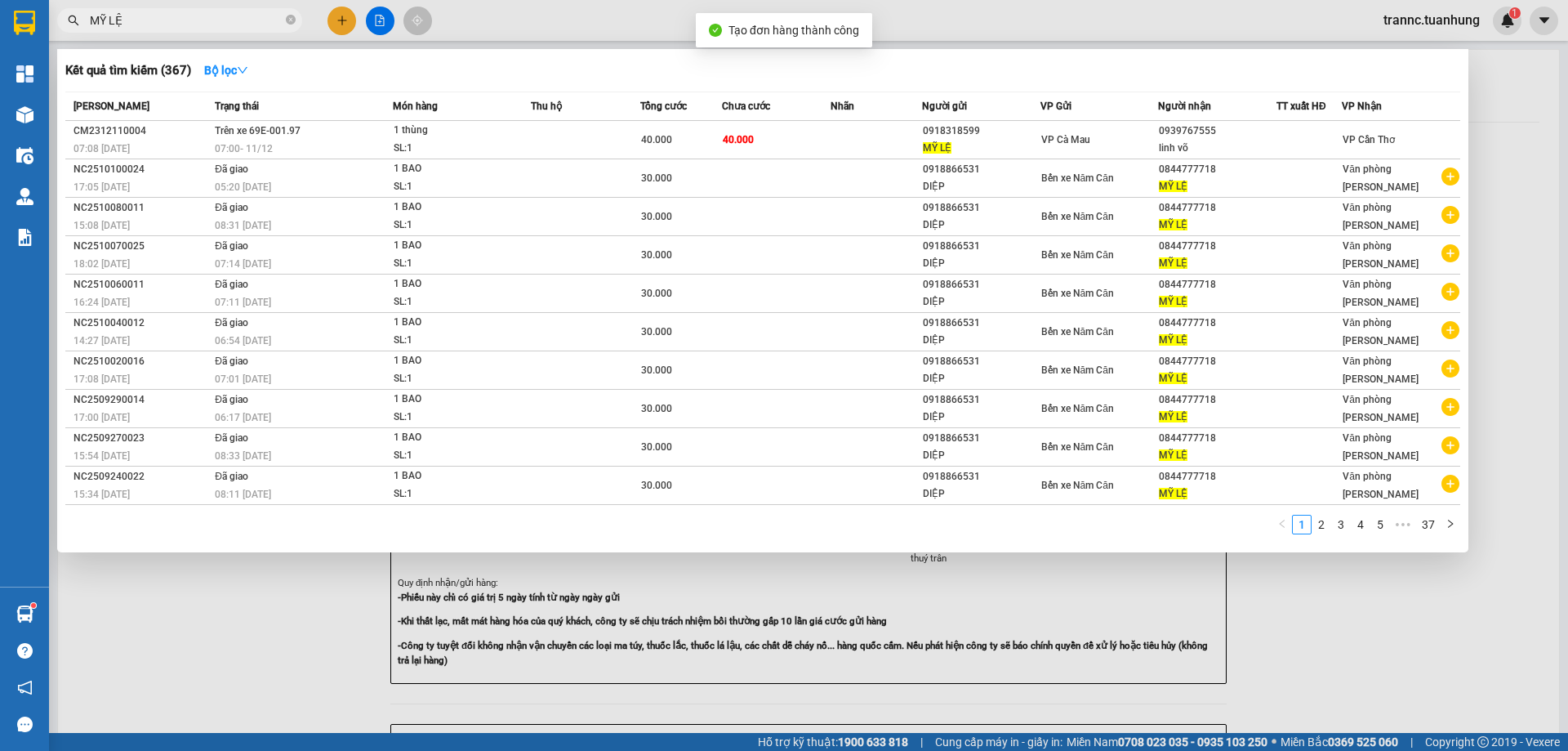
click at [1363, 644] on div at bounding box center [784, 375] width 1568 height 751
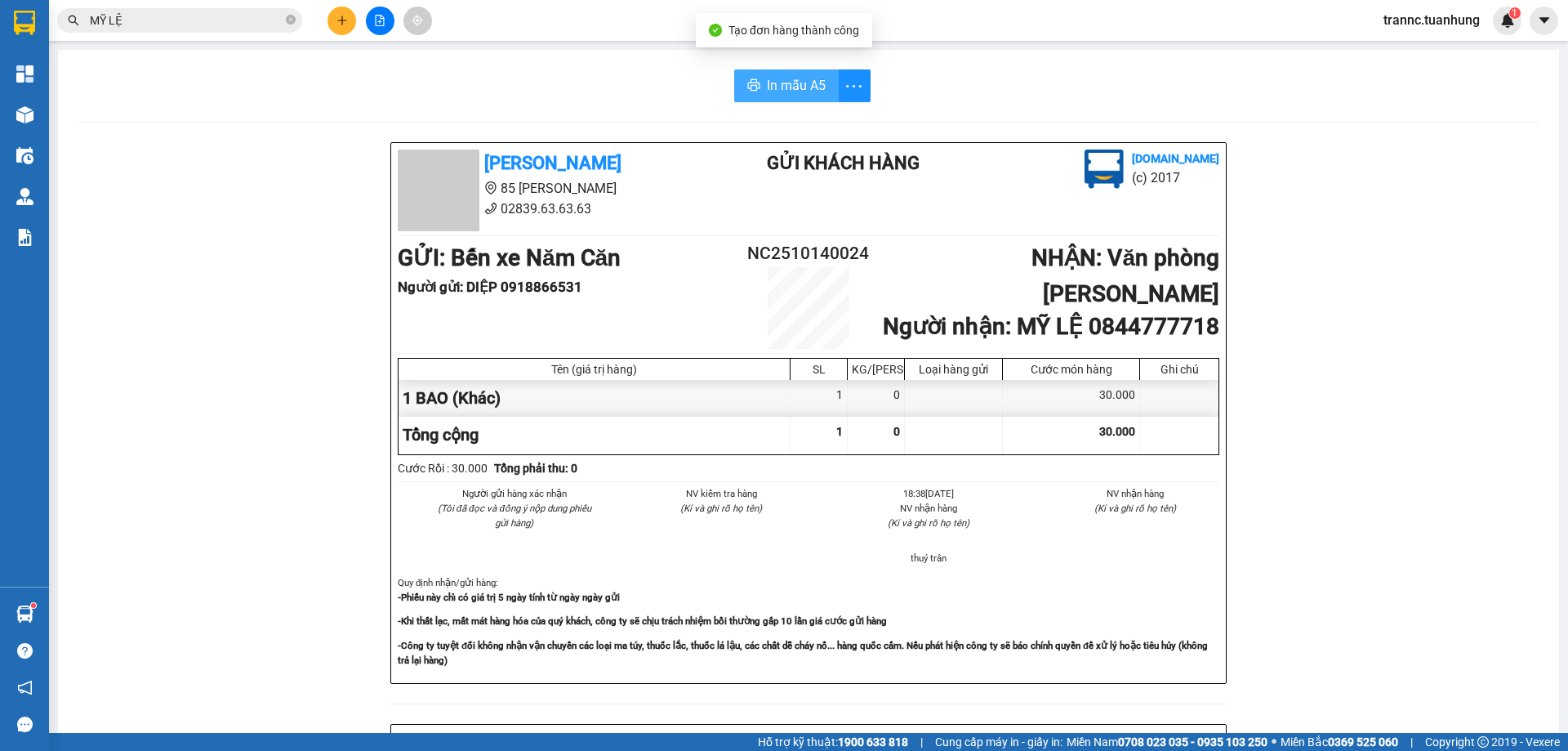
click at [807, 88] on span "In mẫu A5" at bounding box center [797, 85] width 59 height 21
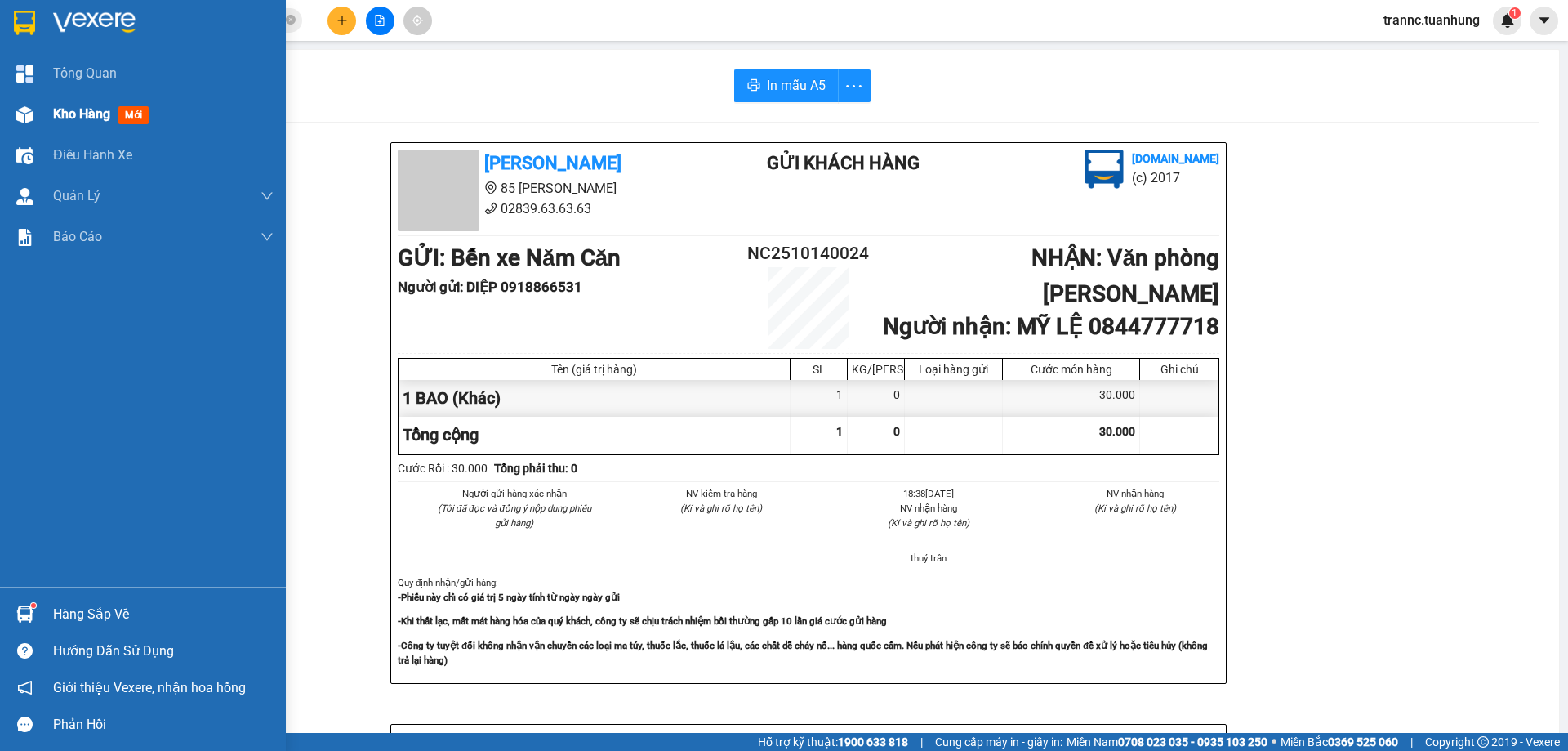
click at [79, 110] on span "Kho hàng" at bounding box center [82, 114] width 57 height 16
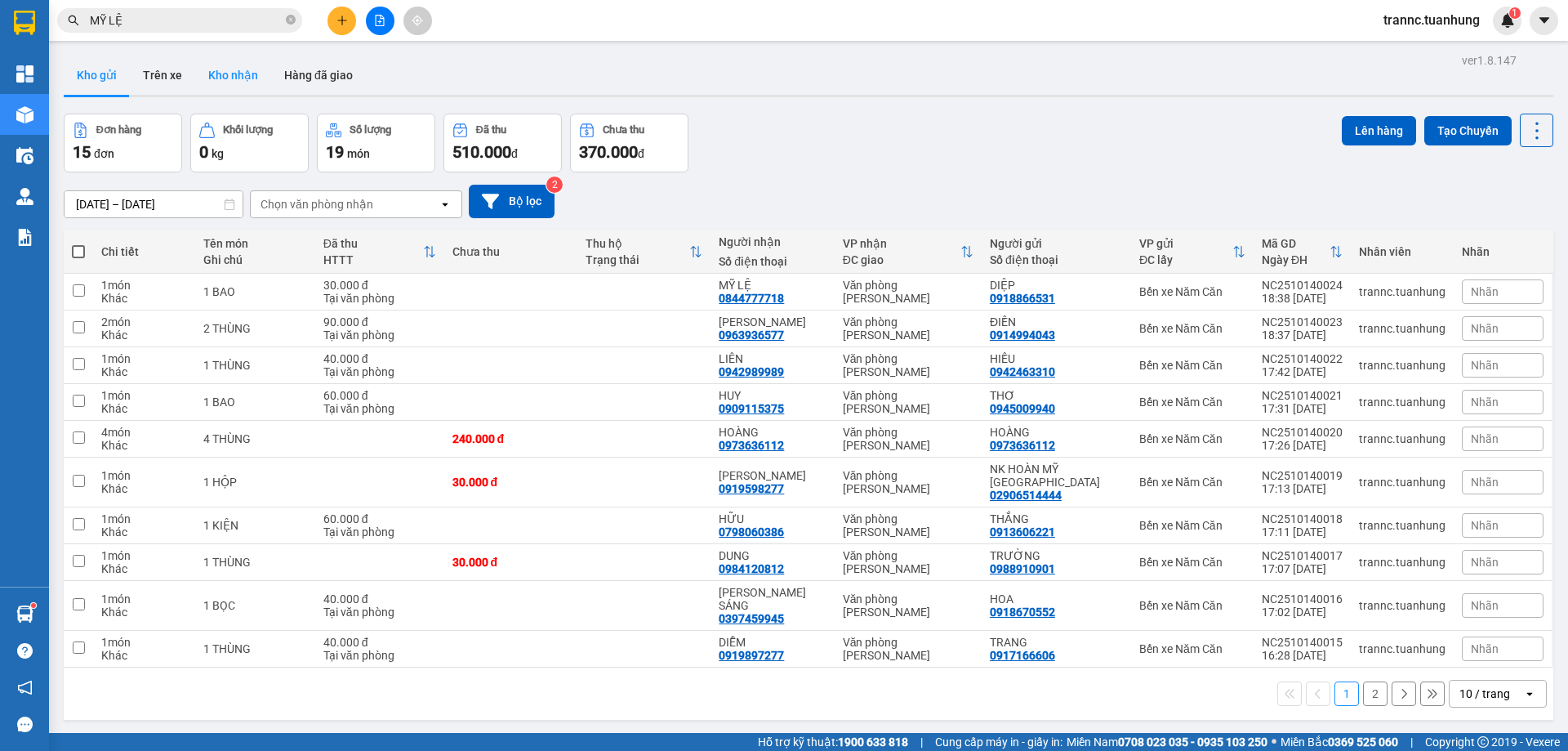
click at [228, 74] on button "Kho nhận" at bounding box center [232, 75] width 76 height 39
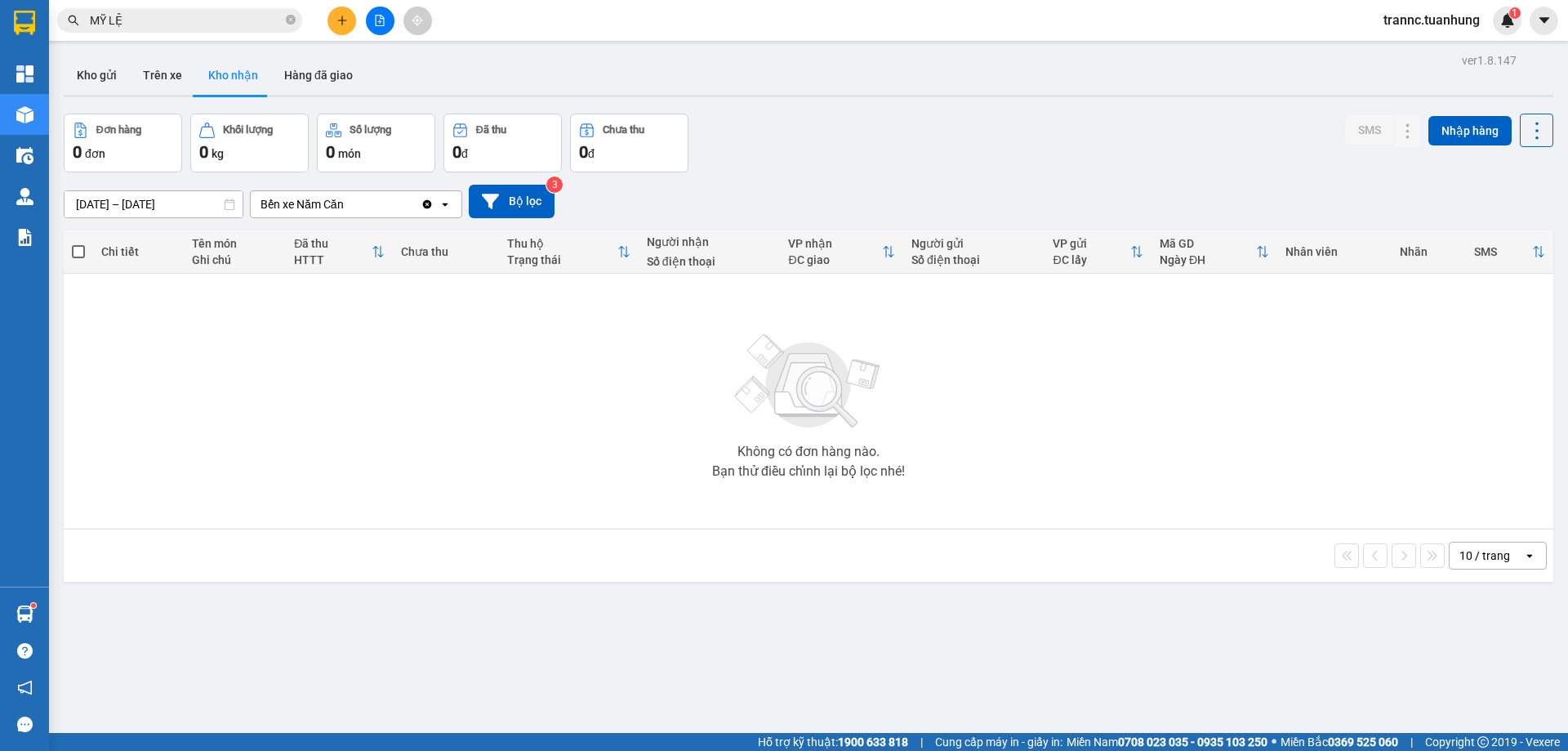
click at [140, 203] on input "[DATE] – [DATE]" at bounding box center [153, 204] width 178 height 27
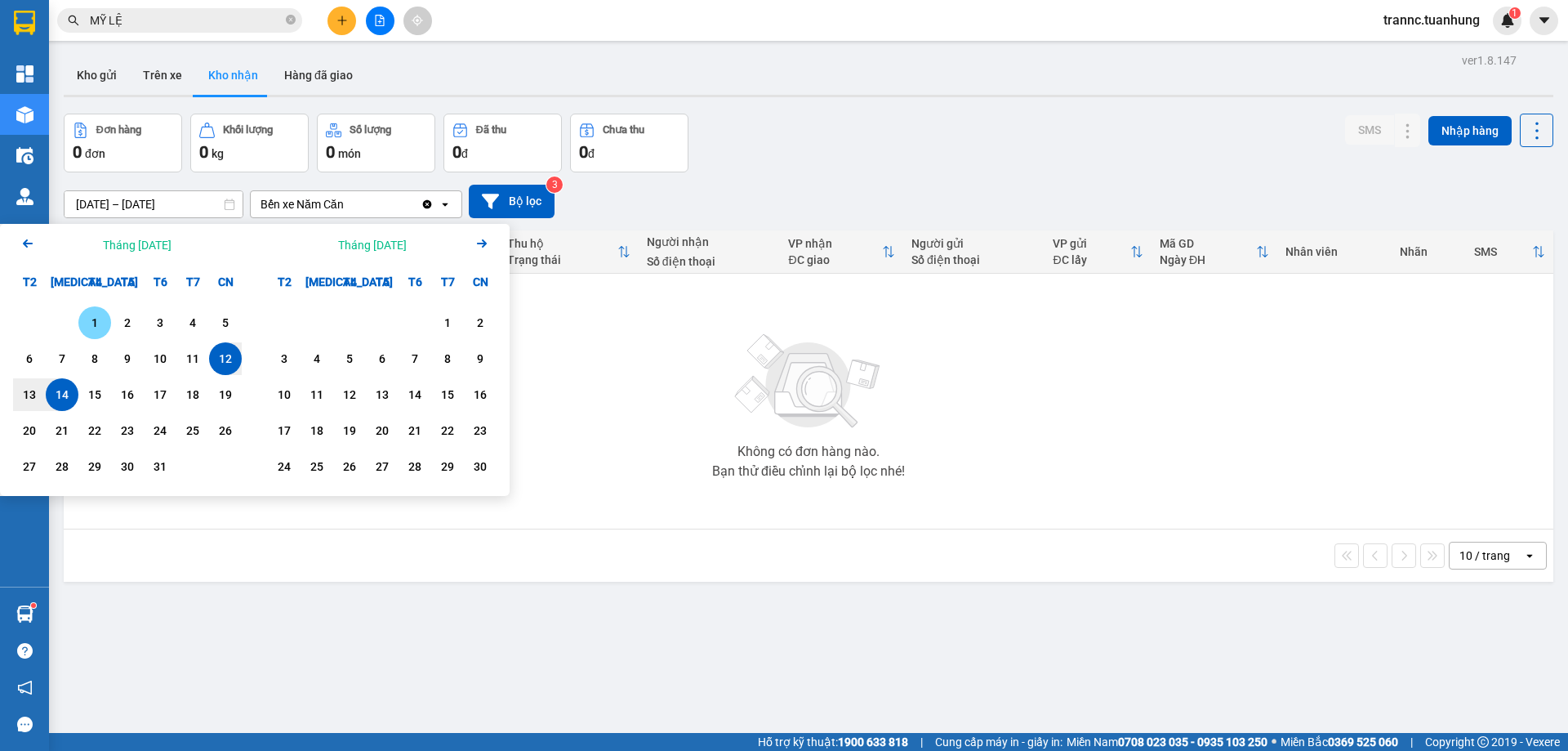
click at [92, 330] on div "1" at bounding box center [94, 323] width 23 height 20
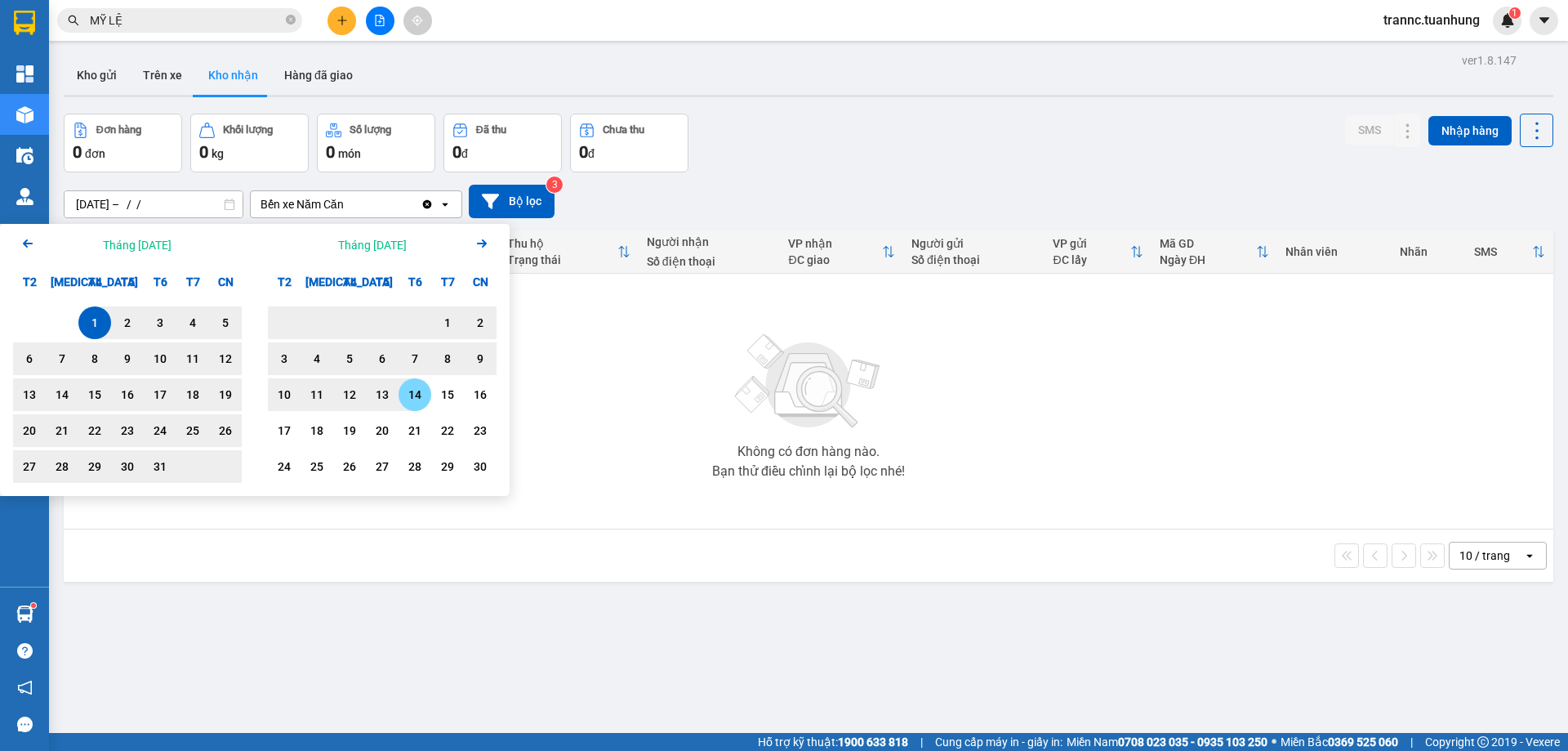
click at [409, 397] on div "14" at bounding box center [414, 395] width 23 height 20
type input "[DATE] – [DATE]"
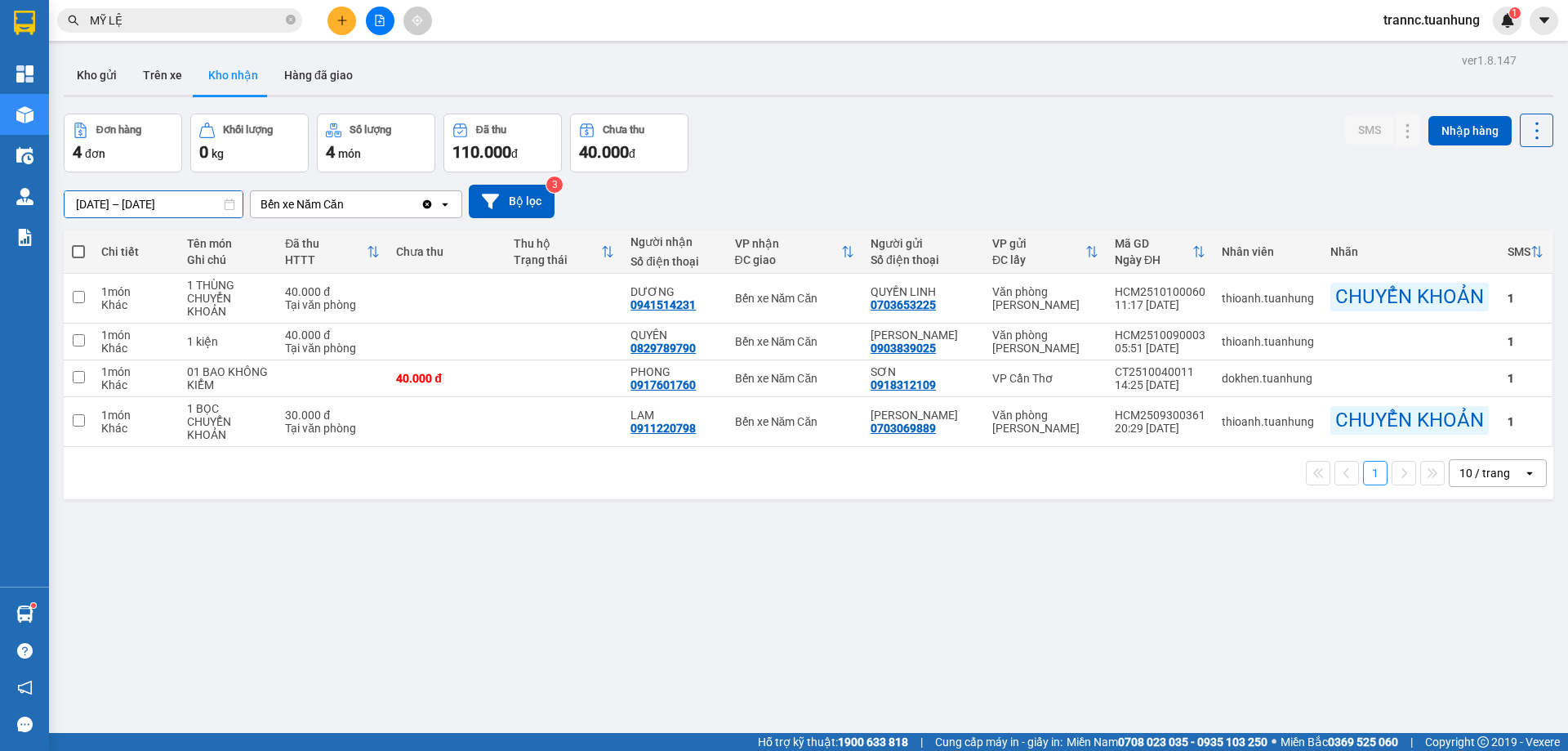
click at [135, 207] on input "[DATE] – [DATE]" at bounding box center [153, 204] width 178 height 27
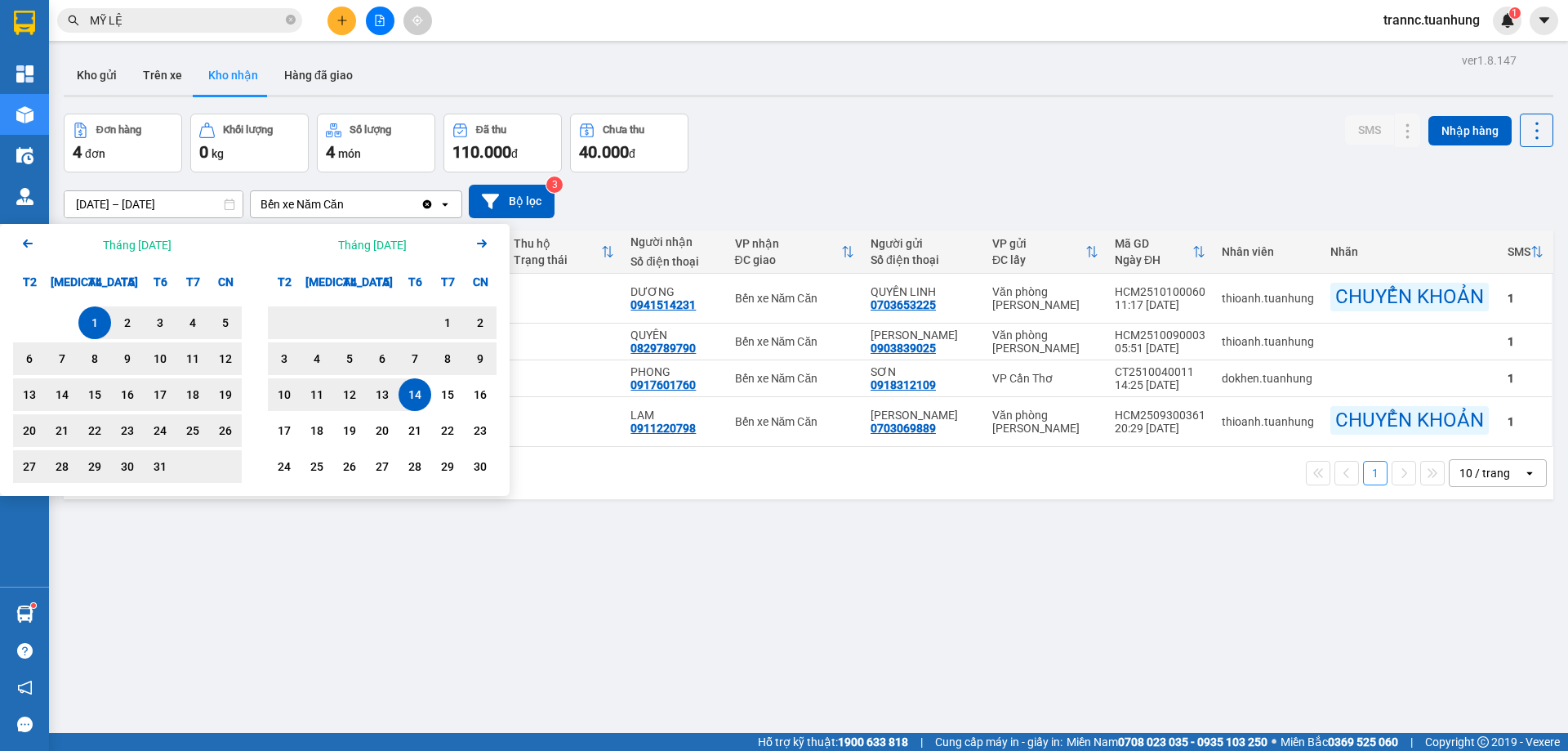
click at [733, 679] on div "ver 1.8.147 Kho gửi Trên xe Kho nhận Hàng đã giao Đơn hàng 4 đơn Khối lượng 0 k…" at bounding box center [809, 424] width 1503 height 751
